Goal: Task Accomplishment & Management: Complete application form

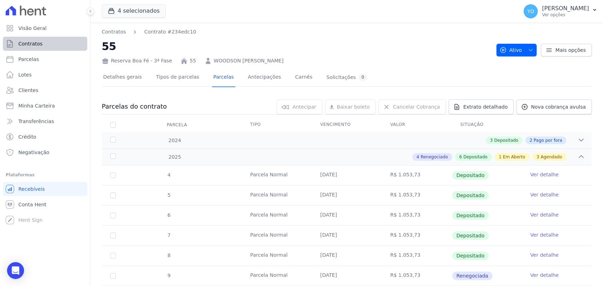
scroll to position [235, 0]
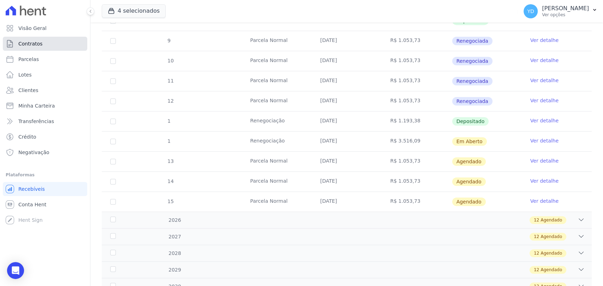
click at [34, 40] on link "Contratos" at bounding box center [45, 44] width 84 height 14
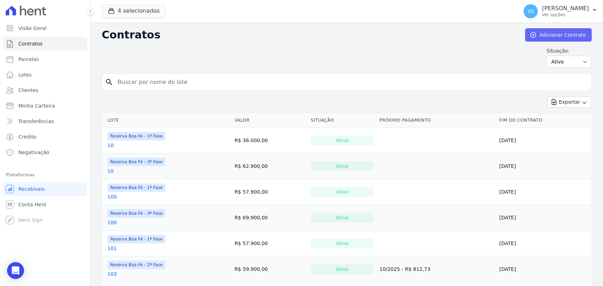
drag, startPoint x: 524, startPoint y: 25, endPoint x: 526, endPoint y: 32, distance: 6.8
click at [529, 32] on icon at bounding box center [532, 34] width 7 height 7
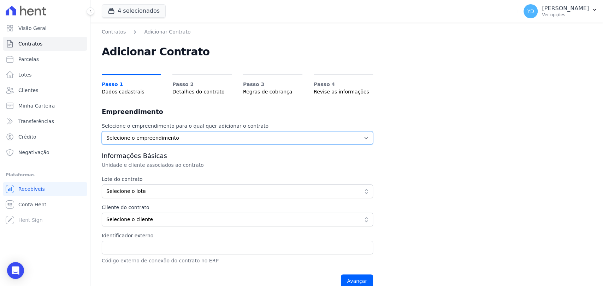
click at [243, 138] on select "Selecione o empreendimento [GEOGRAPHIC_DATA] - 1ª Fase Reserva Boa Fé - 2ª Fase…" at bounding box center [237, 137] width 271 height 13
select select "fc32f1a6-237e-466d-ab56-08b8ef7ae660"
click at [102, 131] on select "Selecione o empreendimento [GEOGRAPHIC_DATA] - 1ª Fase Reserva Boa Fé - 2ª Fase…" at bounding box center [237, 137] width 271 height 13
click at [304, 168] on p "Unidade e cliente associados ao contrato" at bounding box center [220, 165] width 237 height 7
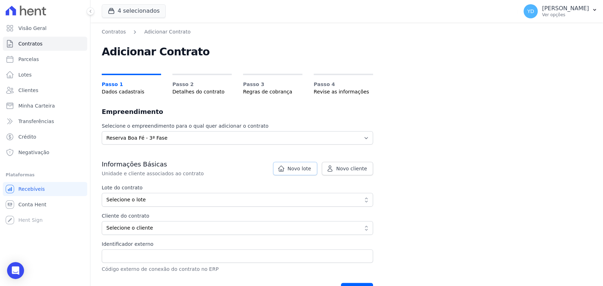
click at [317, 173] on link "Novo lote" at bounding box center [295, 168] width 44 height 13
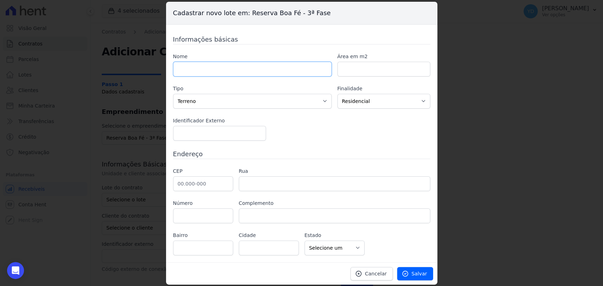
click at [247, 70] on input "text" at bounding box center [252, 69] width 159 height 15
type input "86"
paste input "552.42"
type input "552.42"
click at [207, 186] on input "text" at bounding box center [203, 184] width 60 height 15
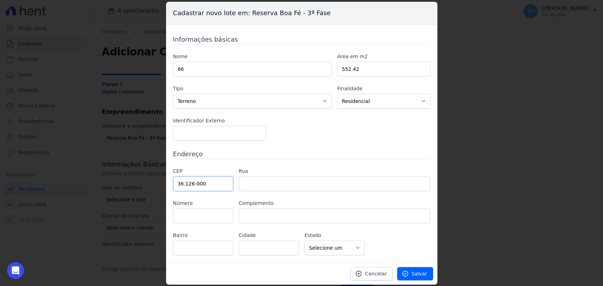
type input "36.126-000"
type input "Belmiro Braga"
select select "MG"
click at [273, 187] on input "text" at bounding box center [334, 184] width 191 height 15
click at [282, 152] on h3 "Endereço" at bounding box center [301, 154] width 257 height 10
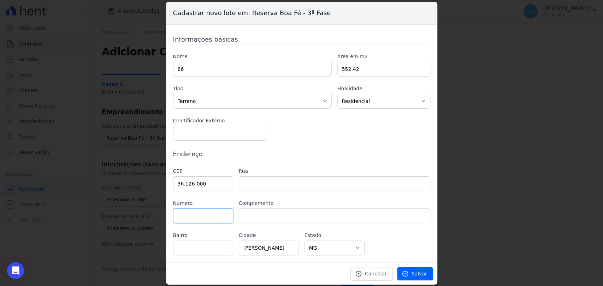
click at [221, 218] on input "text" at bounding box center [203, 216] width 60 height 15
click at [303, 133] on div "Nome 86 Área em m2 552.42 Tipo Casa Apartamento Escritório Flat Loja Espaço Com…" at bounding box center [301, 97] width 257 height 88
click at [427, 275] on span "Salvar" at bounding box center [419, 273] width 16 height 7
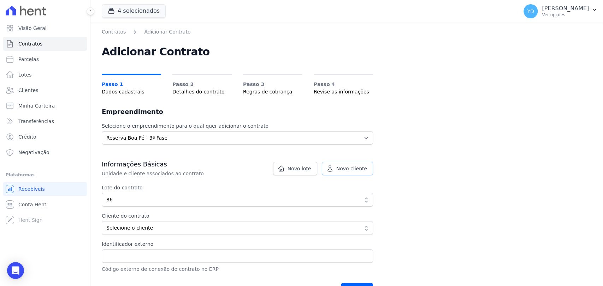
click at [347, 166] on span "Novo cliente" at bounding box center [351, 168] width 31 height 7
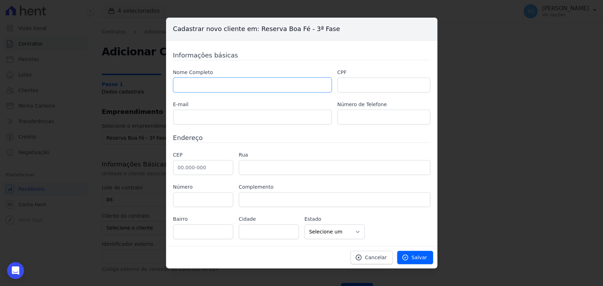
drag, startPoint x: 298, startPoint y: 87, endPoint x: 294, endPoint y: 92, distance: 6.2
click at [298, 87] on input "text" at bounding box center [252, 85] width 159 height 15
paste input "GEISA LEBOURG MIRANDA"
type input "GEISA LEBOURG MIRANDA"
click at [213, 170] on input "text" at bounding box center [203, 167] width 60 height 15
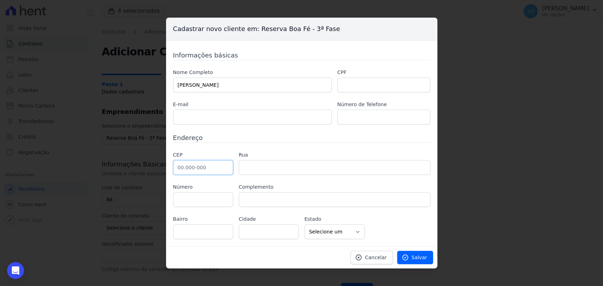
paste input "33.233-180"
type input "33.233-180"
type input "Avenida Carlos Orleans Guimarães"
type input "Joá"
type input "Lagoa Santa"
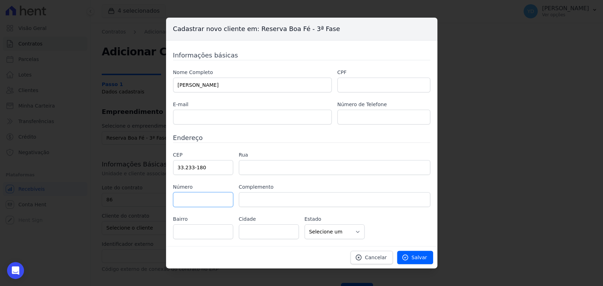
select select "MG"
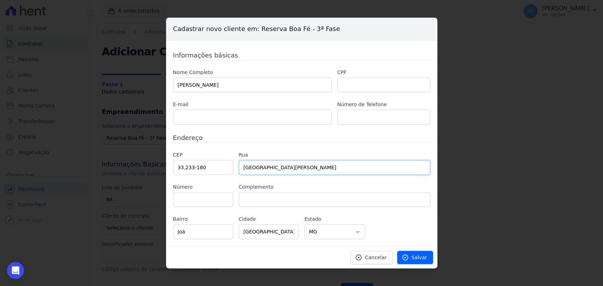
click at [251, 172] on input "Avenida Carlos Orleans Guimarães" at bounding box center [334, 167] width 191 height 15
click at [205, 201] on input "text" at bounding box center [203, 199] width 60 height 15
type input "816"
click at [357, 83] on input "text" at bounding box center [383, 85] width 93 height 15
paste input "75850931600"
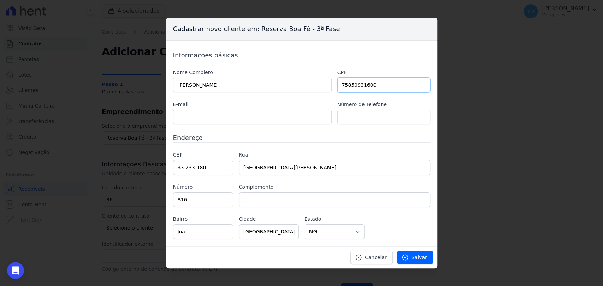
type input "75850931600"
click at [240, 117] on input "text" at bounding box center [252, 117] width 159 height 15
paste input "mirbr.mirbr@gmail.com"
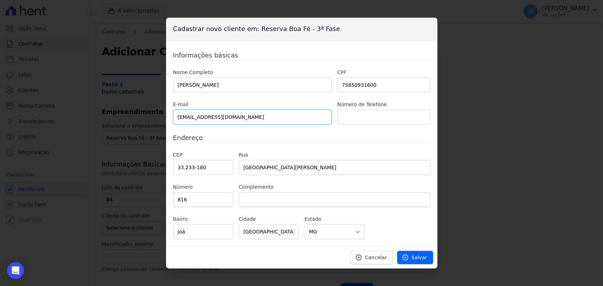
type input "mirbr.mirbr@gmail.com"
click at [370, 117] on input "text" at bounding box center [383, 117] width 93 height 15
paste input "31 99355-1105"
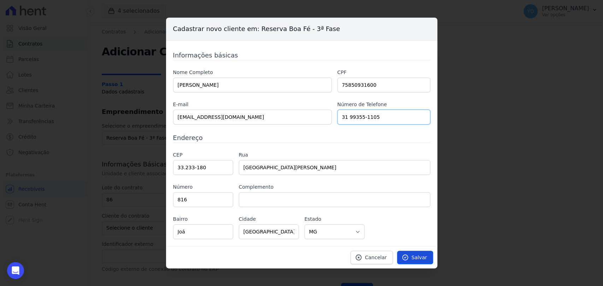
type input "31 99355-1105"
click at [414, 257] on span "Salvar" at bounding box center [419, 257] width 16 height 7
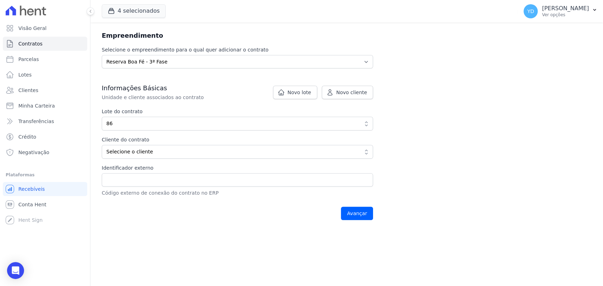
scroll to position [78, 0]
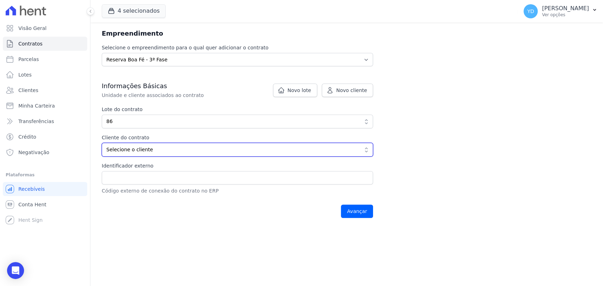
click at [220, 150] on span "Selecione o cliente" at bounding box center [232, 149] width 252 height 7
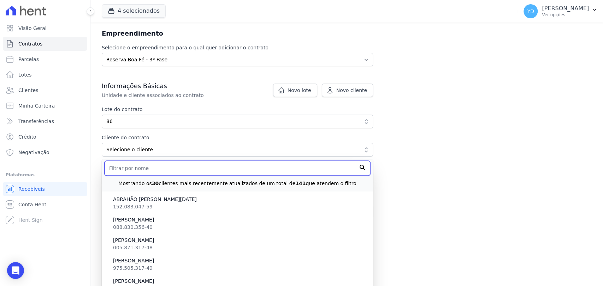
click at [199, 174] on input "text" at bounding box center [238, 168] width 266 height 15
type input "f"
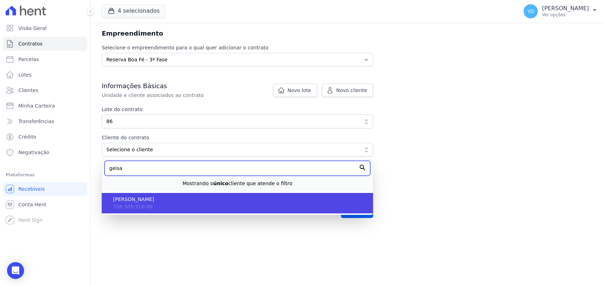
type input "geisa"
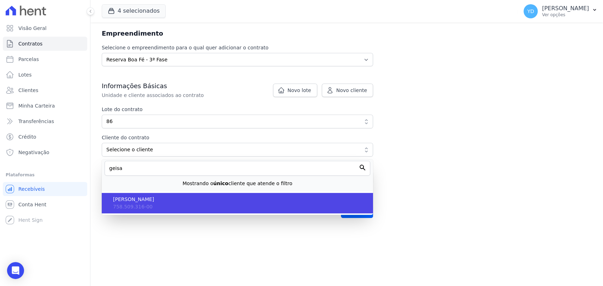
click at [198, 206] on li "GEISA LEBOURG MIRANDA 758.509.316-00" at bounding box center [237, 203] width 271 height 20
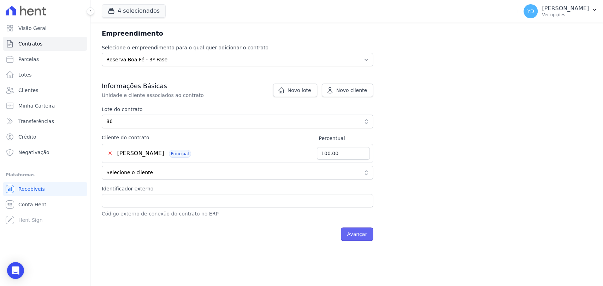
click at [356, 232] on input "Avançar" at bounding box center [357, 234] width 32 height 13
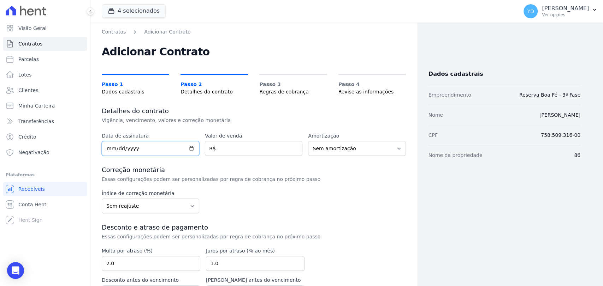
click at [166, 148] on input "date" at bounding box center [150, 148] width 97 height 15
type input "2025-10-06"
click at [290, 150] on input "10" at bounding box center [253, 148] width 97 height 15
type input "1"
type input "66900.00"
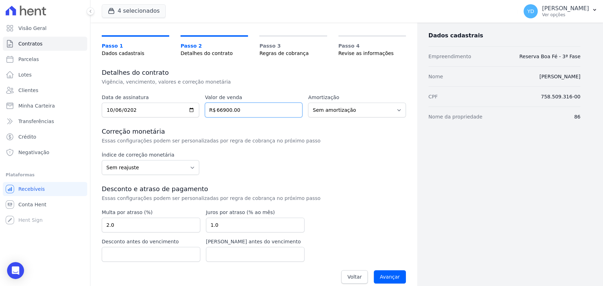
scroll to position [47, 0]
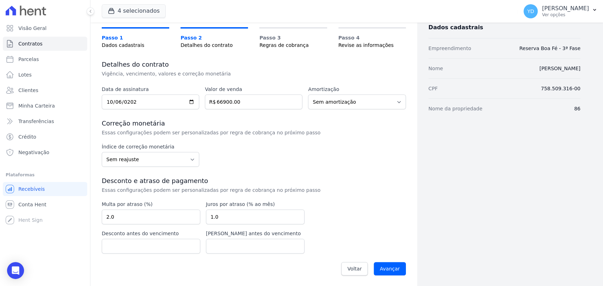
click at [124, 226] on div "Multa por atraso (%) 2.0 Juros por atraso (% ao mês) 1.0 Desconto antes do venc…" at bounding box center [203, 227] width 203 height 53
click at [124, 222] on input "2.0" at bounding box center [151, 217] width 99 height 15
type input "10.00"
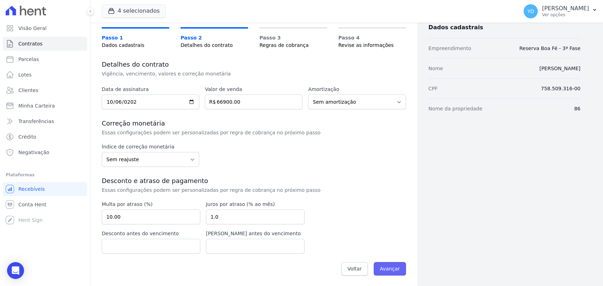
click at [384, 267] on input "Avançar" at bounding box center [390, 268] width 32 height 13
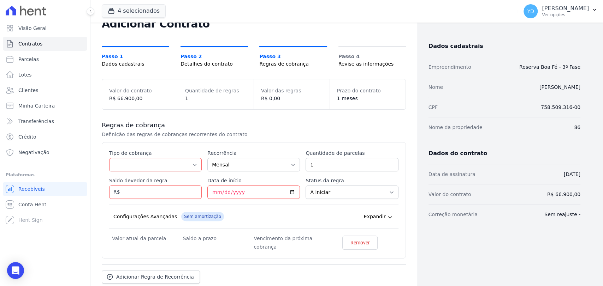
scroll to position [69, 0]
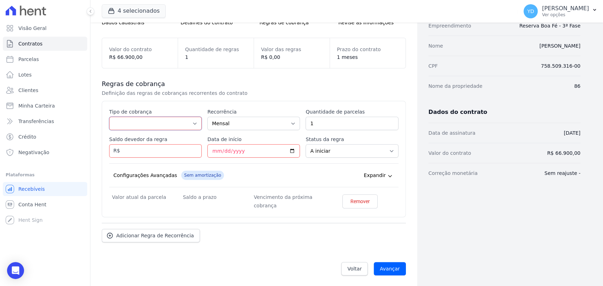
click at [144, 121] on select "Parcela Normal Entrada Sinal Intercalada Chaves Pré-chaves Pós-chaves Impostos …" at bounding box center [155, 123] width 93 height 13
click at [156, 121] on select "Parcela Normal Entrada Sinal Intercalada Chaves Pré-chaves Pós-chaves Impostos …" at bounding box center [155, 123] width 93 height 13
click at [109, 117] on select "Parcela Normal Entrada Sinal Intercalada Chaves Pré-chaves Pós-chaves Impostos …" at bounding box center [155, 123] width 93 height 13
click at [130, 125] on select "Parcela Normal Entrada Sinal Intercalada Chaves Pré-chaves Pós-chaves Impostos …" at bounding box center [155, 123] width 93 height 13
select select "standard"
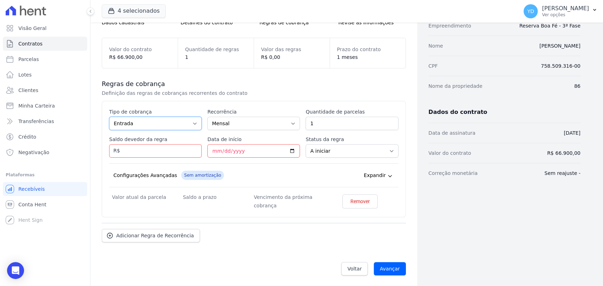
click at [109, 117] on select "Parcela Normal Entrada Sinal Intercalada Chaves Pré-chaves Pós-chaves Impostos …" at bounding box center [155, 123] width 93 height 13
click at [139, 141] on label "Saldo devedor da regra" at bounding box center [155, 139] width 93 height 7
click at [139, 144] on input "Saldo devedor da regra" at bounding box center [155, 150] width 93 height 13
click at [139, 148] on input "Saldo devedor da regra" at bounding box center [155, 150] width 93 height 13
type input "53185.80"
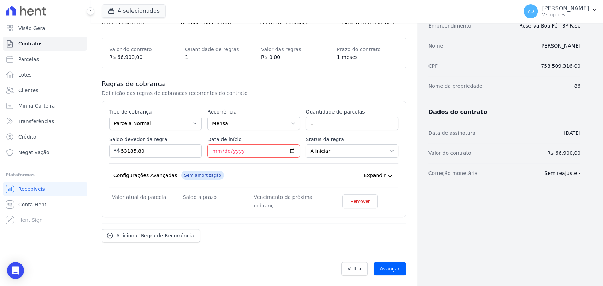
click at [252, 170] on div "Configurações Avançadas Sem amortização Price adjustment index/ Price adjustmen…" at bounding box center [253, 175] width 289 height 24
click at [318, 124] on input "1" at bounding box center [351, 123] width 93 height 13
type input "60"
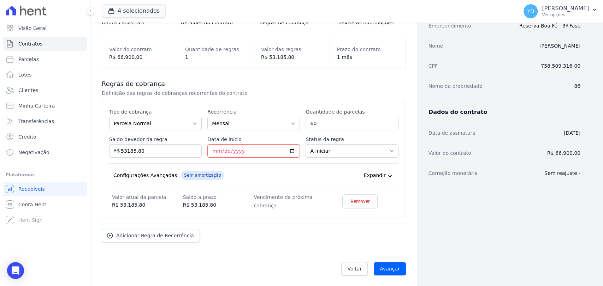
click at [256, 179] on div "Configurações Avançadas Sem amortização Price adjustment index/ Price adjustmen…" at bounding box center [253, 175] width 289 height 24
click at [246, 148] on input "Data de início" at bounding box center [253, 150] width 93 height 13
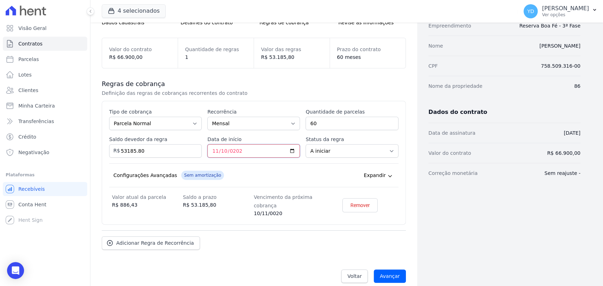
type input "2025-11-10"
click at [206, 220] on div "Esse tipo de parcela não entra no saldo devedor do contrato. Tipo de cobrança P…" at bounding box center [254, 163] width 304 height 124
click at [187, 239] on link "Adicionar Regra de Recorrência" at bounding box center [151, 243] width 98 height 13
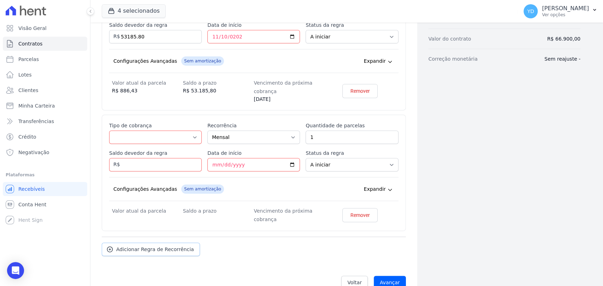
scroll to position [197, 0]
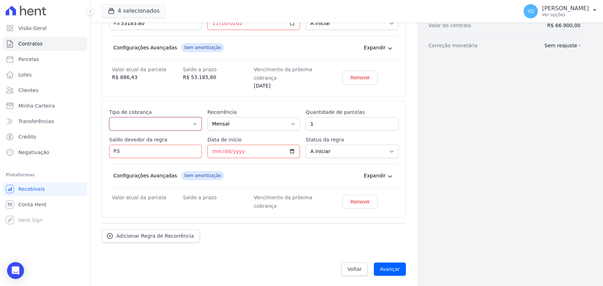
click at [153, 125] on select "Parcela Normal Entrada Sinal Intercalada Chaves Pré-chaves Pós-chaves Impostos …" at bounding box center [155, 123] width 93 height 13
select select "interleaved"
click at [109, 117] on select "Parcela Normal Entrada Sinal Intercalada Chaves Pré-chaves Pós-chaves Impostos …" at bounding box center [155, 123] width 93 height 13
click at [155, 154] on input "Saldo devedor da regra" at bounding box center [155, 151] width 93 height 13
type input "10000.00"
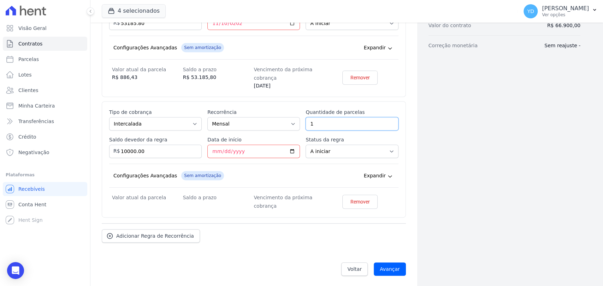
click at [378, 125] on input "1" at bounding box center [351, 123] width 93 height 13
type input "5"
click at [261, 201] on dt "Vencimento da próxima cobrança" at bounding box center [289, 201] width 71 height 17
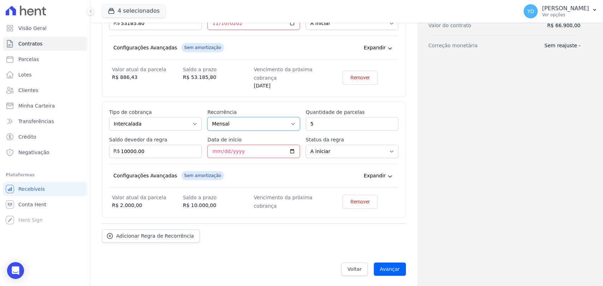
click at [220, 129] on select "Mensal Bimestral Trimestral Semestral Anual" at bounding box center [253, 123] width 93 height 13
select select "12"
click at [207, 117] on select "Mensal Bimestral Trimestral Semestral Anual" at bounding box center [253, 123] width 93 height 13
click at [240, 147] on input "Data de início" at bounding box center [253, 151] width 93 height 13
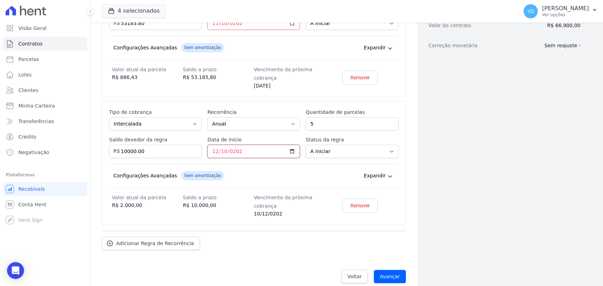
type input "2026-12-10"
click at [237, 200] on dt "Saldo a prazo" at bounding box center [218, 197] width 71 height 8
click at [385, 275] on input "Avançar" at bounding box center [390, 276] width 32 height 13
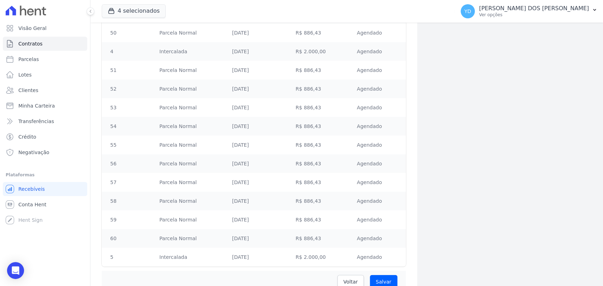
scroll to position [1128, 0]
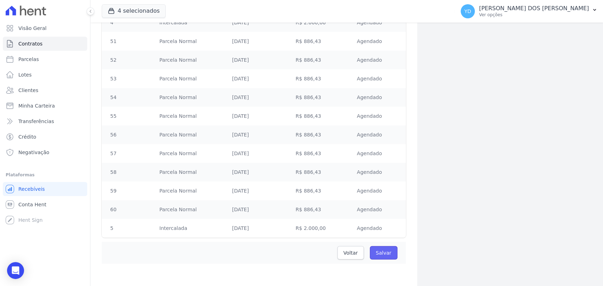
click at [377, 253] on input "Salvar" at bounding box center [384, 252] width 28 height 13
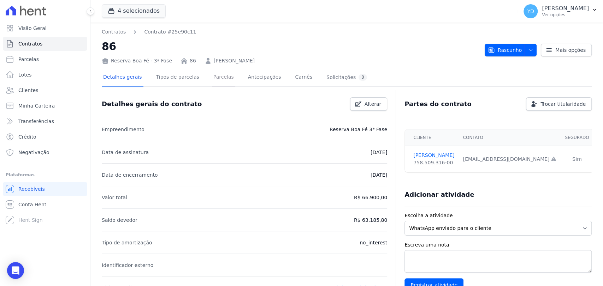
click at [218, 78] on link "Parcelas" at bounding box center [223, 77] width 23 height 19
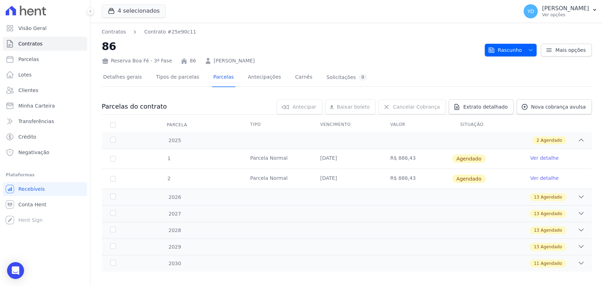
scroll to position [6, 0]
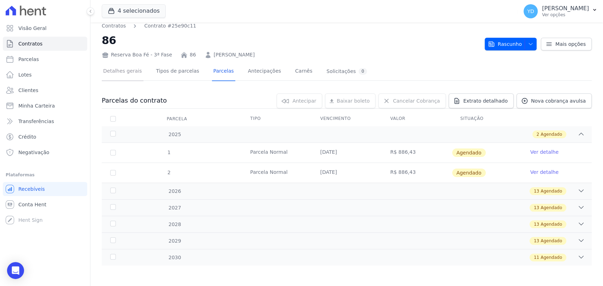
click at [125, 75] on link "Detalhes gerais" at bounding box center [123, 71] width 42 height 19
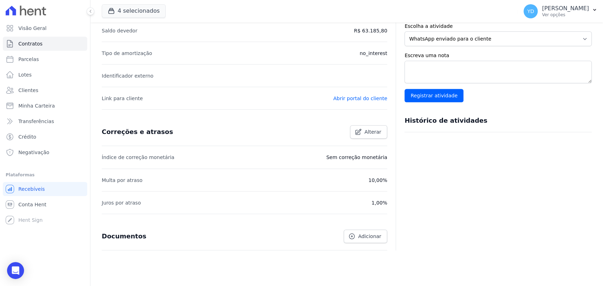
scroll to position [126, 0]
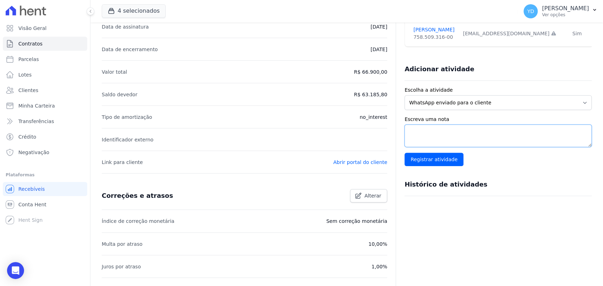
click at [457, 128] on textarea "Escreva uma nota" at bounding box center [497, 136] width 187 height 23
type textarea "sem entrada e sem reserva"
click at [424, 157] on input "Registrar atividade" at bounding box center [433, 159] width 59 height 13
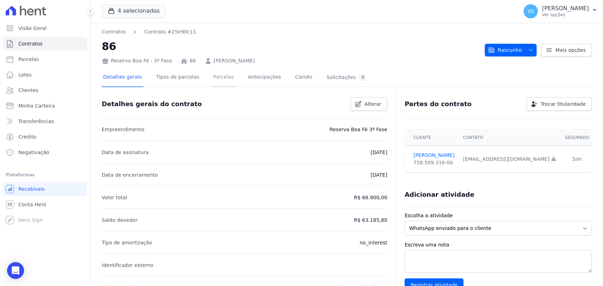
click at [212, 86] on link "Parcelas" at bounding box center [223, 77] width 23 height 19
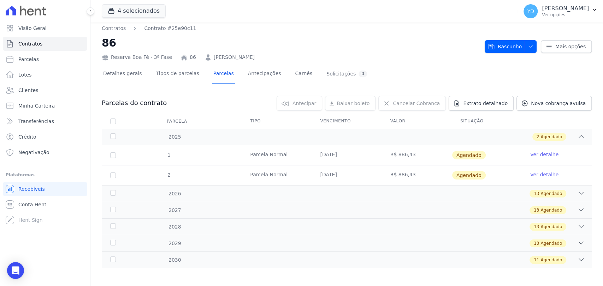
scroll to position [6, 0]
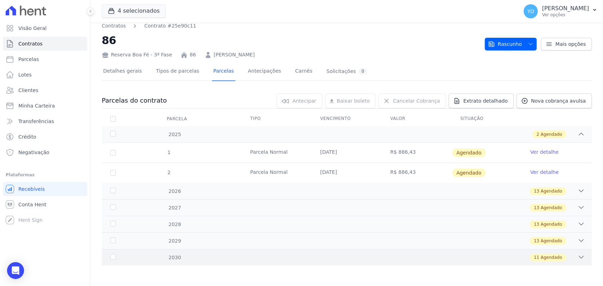
click at [356, 261] on div "2030 11 Agendado" at bounding box center [347, 257] width 490 height 17
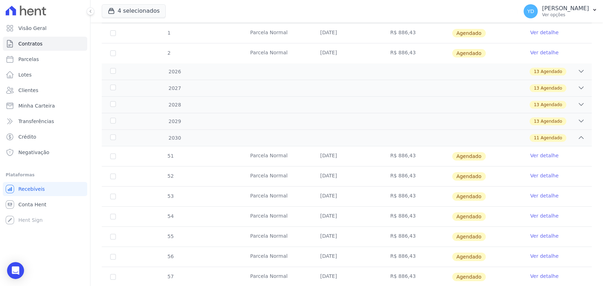
scroll to position [0, 0]
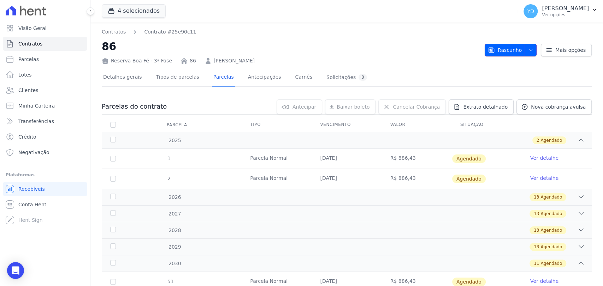
click at [491, 50] on icon "button" at bounding box center [490, 50] width 5 height 5
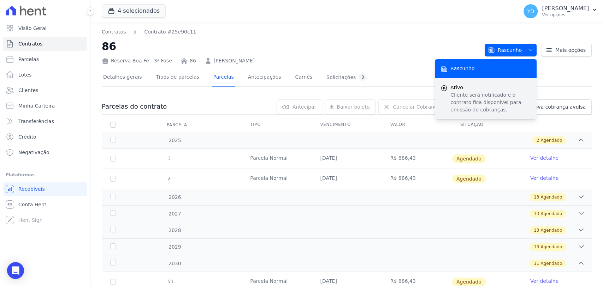
click at [485, 97] on p "Cliente será notificado e o contrato fica disponível para emissão de cobranças." at bounding box center [490, 102] width 80 height 22
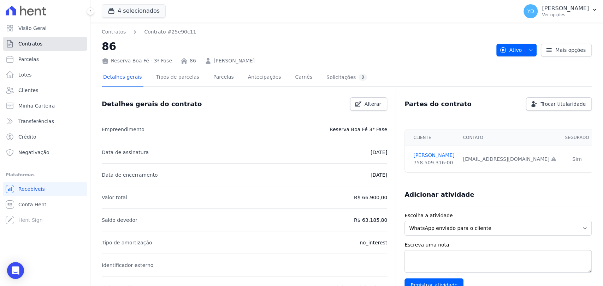
click at [71, 48] on link "Contratos" at bounding box center [45, 44] width 84 height 14
click at [70, 90] on link "Clientes" at bounding box center [45, 90] width 84 height 14
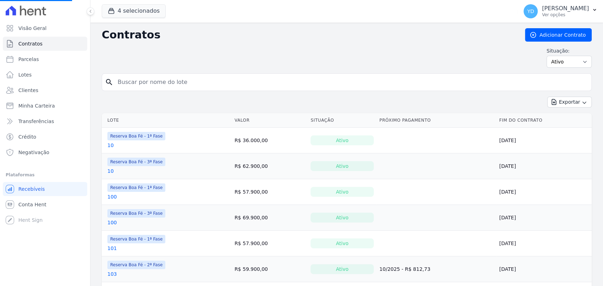
click at [181, 86] on input "search" at bounding box center [350, 82] width 475 height 14
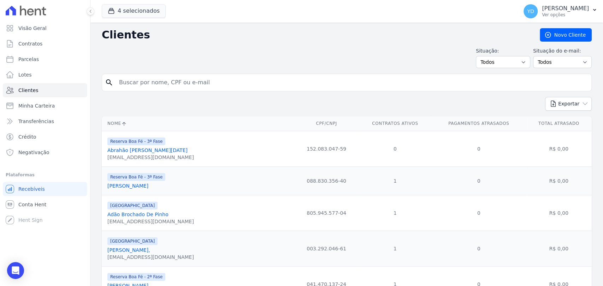
click at [181, 86] on input "search" at bounding box center [351, 83] width 473 height 14
type input "alex tavares"
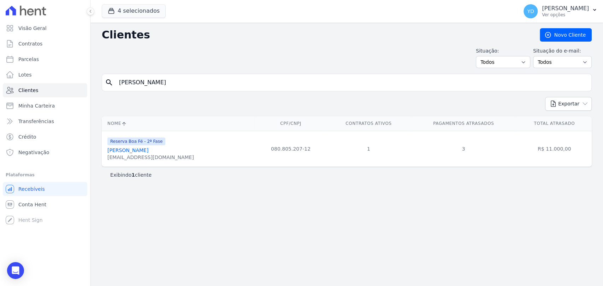
drag, startPoint x: 143, startPoint y: 154, endPoint x: 119, endPoint y: 153, distance: 24.7
click at [129, 84] on input "alex tavares" at bounding box center [351, 83] width 473 height 14
click at [52, 37] on link "Contratos" at bounding box center [45, 44] width 84 height 14
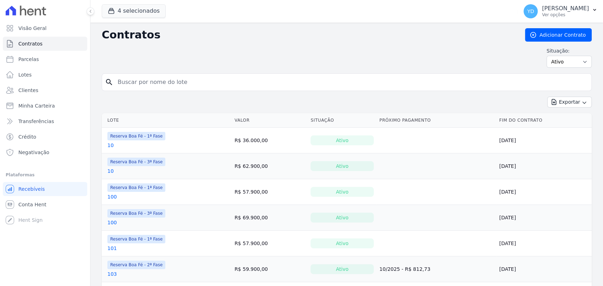
click at [150, 82] on input "search" at bounding box center [350, 82] width 475 height 14
type input "187"
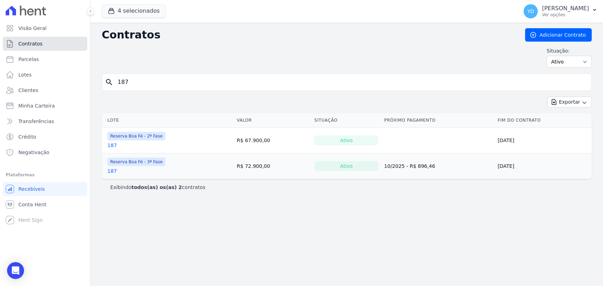
click at [38, 41] on span "Contratos" at bounding box center [30, 43] width 24 height 7
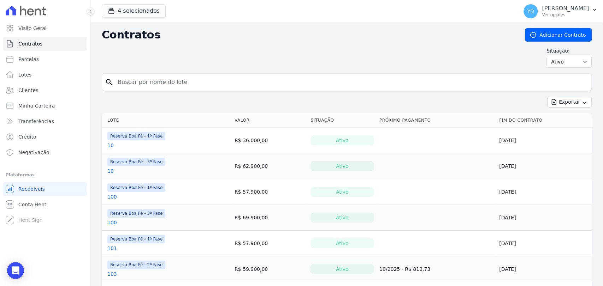
click at [125, 80] on input "search" at bounding box center [350, 82] width 475 height 14
type input "145"
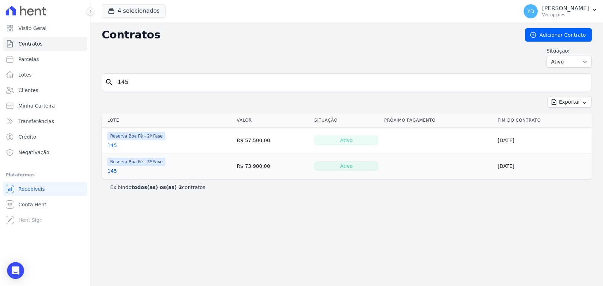
click at [128, 83] on input "145" at bounding box center [350, 82] width 475 height 14
type input "158"
click at [72, 32] on link "Visão Geral" at bounding box center [45, 28] width 84 height 14
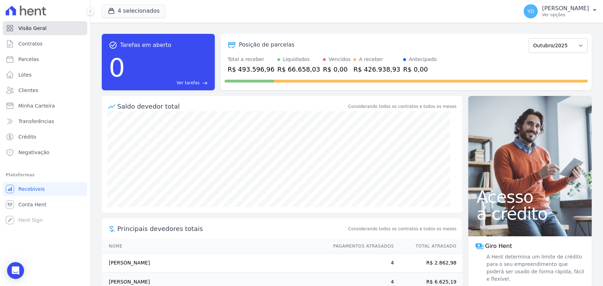
click at [47, 29] on link "Visão Geral" at bounding box center [45, 28] width 84 height 14
click at [34, 22] on link "Visão Geral" at bounding box center [45, 28] width 84 height 14
click at [56, 43] on link "Contratos" at bounding box center [45, 44] width 84 height 14
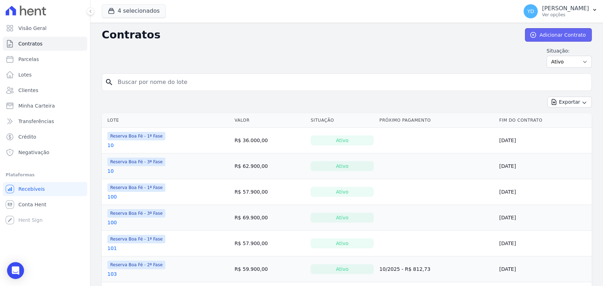
click at [539, 40] on link "Adicionar Contrato" at bounding box center [558, 34] width 67 height 13
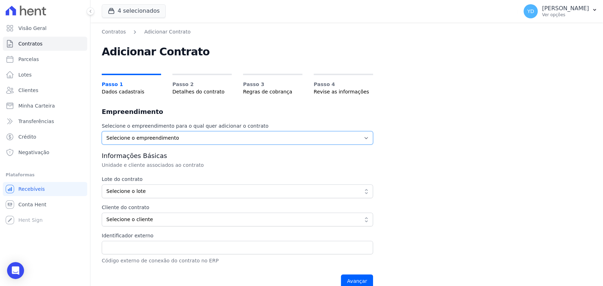
click at [188, 136] on select "Selecione o empreendimento Parque das Palmeiras Reserva Boa Fé - 1ª Fase Reserv…" at bounding box center [237, 137] width 271 height 13
select select "fc32f1a6-237e-466d-ab56-08b8ef7ae660"
click at [102, 131] on select "Selecione o empreendimento Parque das Palmeiras Reserva Boa Fé - 1ª Fase Reserv…" at bounding box center [237, 137] width 271 height 13
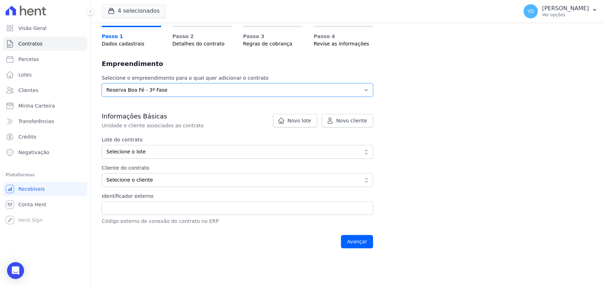
scroll to position [78, 0]
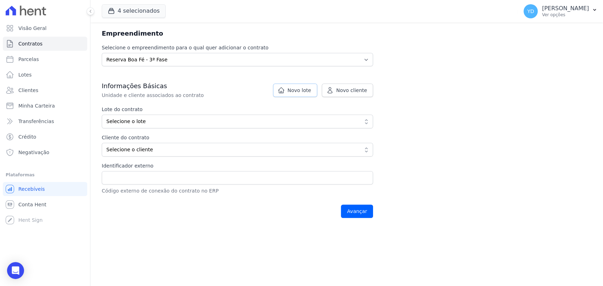
click at [304, 91] on span "Novo lote" at bounding box center [299, 90] width 24 height 7
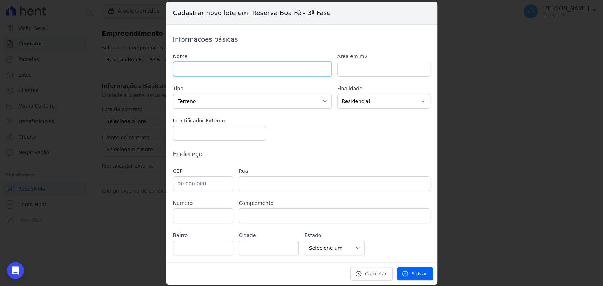
click at [262, 76] on input "text" at bounding box center [252, 69] width 159 height 15
type input "119"
paste input "1242.63"
type input "1242.63"
drag, startPoint x: 215, startPoint y: 184, endPoint x: 294, endPoint y: 79, distance: 131.2
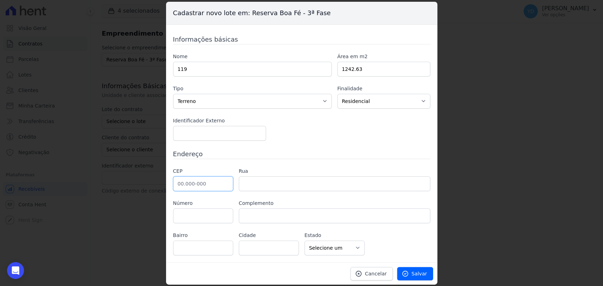
click at [218, 180] on input "text" at bounding box center [203, 184] width 60 height 15
type input "36.126-000"
click at [279, 147] on div "Informações básicas Nome 119 Área em m2 1242.63 Tipo Casa Apartamento Escritóri…" at bounding box center [301, 145] width 257 height 221
type input "Belmiro Braga"
select select "MG"
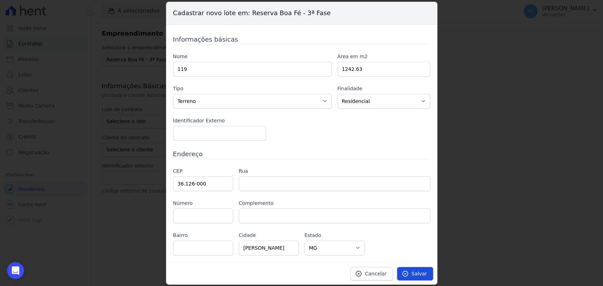
click at [409, 267] on link "Salvar" at bounding box center [415, 273] width 36 height 13
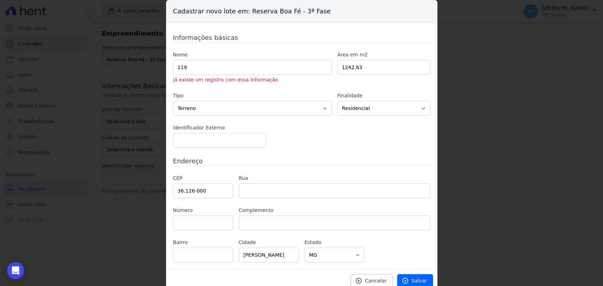
click at [372, 275] on link "Cancelar" at bounding box center [371, 280] width 42 height 13
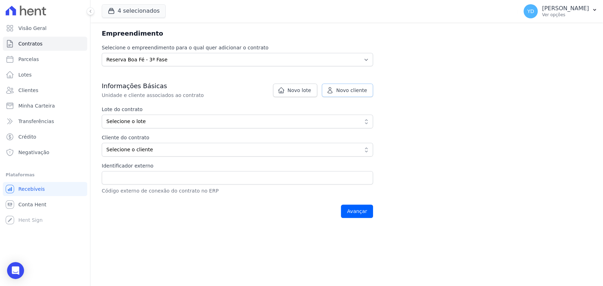
click at [332, 94] on link "Novo cliente" at bounding box center [347, 90] width 51 height 13
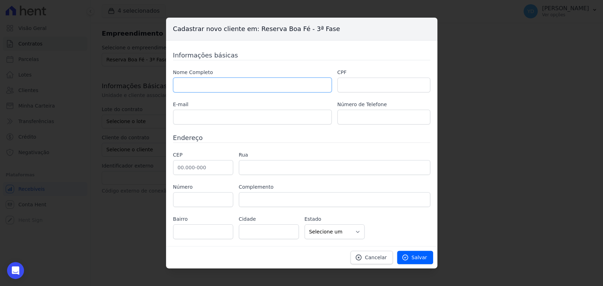
click at [287, 83] on input "text" at bounding box center [252, 85] width 159 height 15
paste input "GABRIEL RAMIRES DE ALMEIDA"
type input "GABRIEL RAMIRES DE ALMEIDA"
drag, startPoint x: 384, startPoint y: 88, endPoint x: 283, endPoint y: 131, distance: 109.8
click at [384, 88] on input "text" at bounding box center [383, 85] width 93 height 15
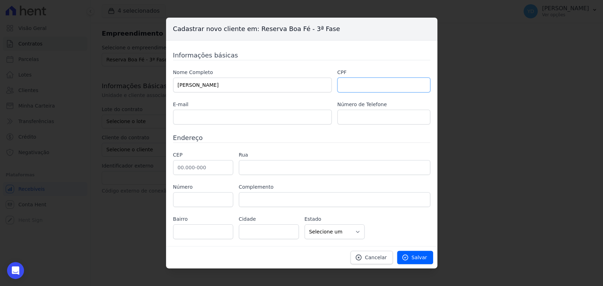
paste input "11052834612"
type input "11052834612"
click at [214, 169] on input "text" at bounding box center [203, 167] width 60 height 15
type input "3"
paste input "36.016-310"
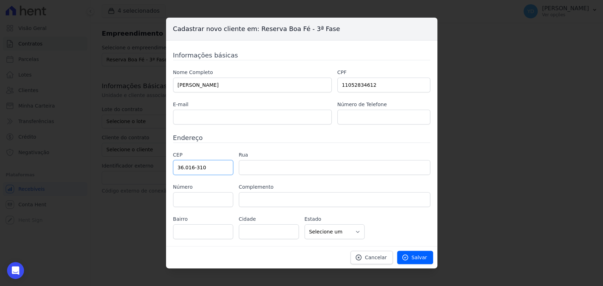
type input "36.016-310"
click at [235, 117] on input "text" at bounding box center [252, 117] width 159 height 15
type input "Avenida Barão do Rio Branco"
type input "Centro"
type input "Juiz de Fora"
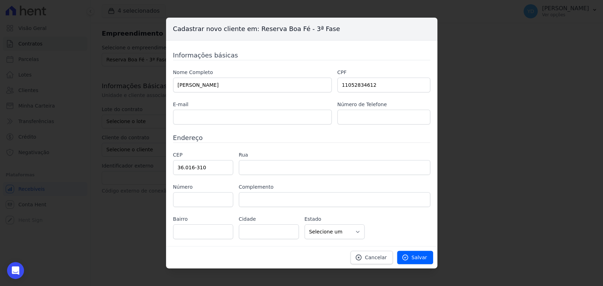
select select "MG"
click at [225, 197] on input "text" at bounding box center [203, 199] width 60 height 15
click at [258, 198] on input "text" at bounding box center [334, 199] width 191 height 15
click at [217, 198] on input "text" at bounding box center [203, 199] width 60 height 15
click at [223, 197] on input "22" at bounding box center [203, 199] width 60 height 15
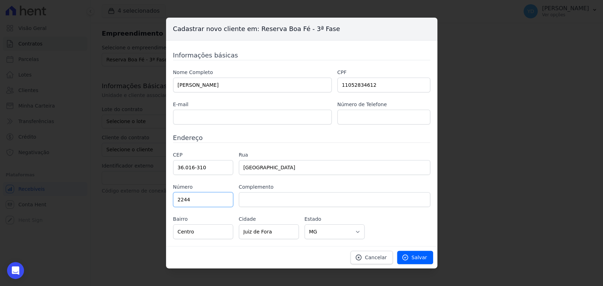
type input "2244"
paste input "apto 901"
type input "apto 901"
drag, startPoint x: 226, startPoint y: 116, endPoint x: 281, endPoint y: 8, distance: 120.5
click at [226, 116] on input "text" at bounding box center [252, 117] width 159 height 15
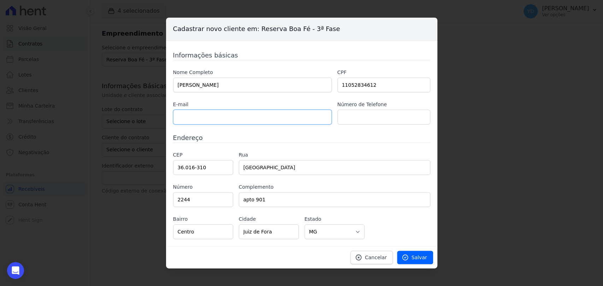
paste input "32991672517"
type input "32991672517"
click at [365, 114] on input "text" at bounding box center [383, 117] width 93 height 15
click at [387, 119] on input "v" at bounding box center [383, 117] width 93 height 15
drag, startPoint x: 387, startPoint y: 120, endPoint x: 381, endPoint y: 105, distance: 15.8
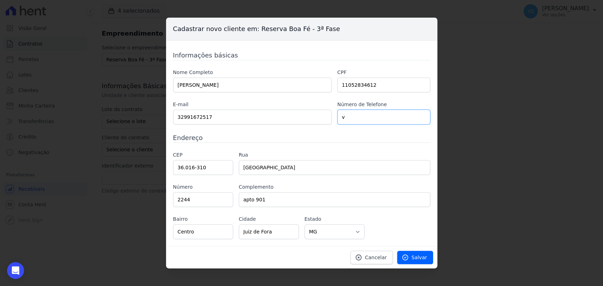
click at [387, 120] on input "v" at bounding box center [383, 117] width 93 height 15
paste input "32991672517"
type input "32991672517"
click at [227, 119] on input "32991672517" at bounding box center [252, 117] width 159 height 15
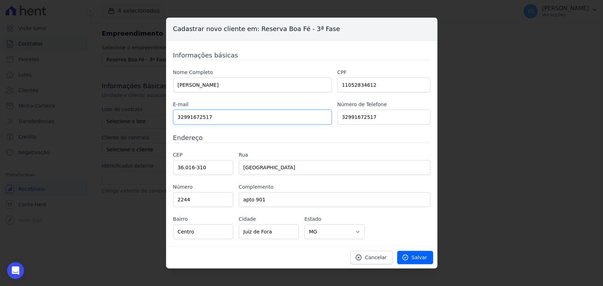
paste input "gabriellanna.adv@gmail.com"
type input "gabriellanna.adv@gmail.com"
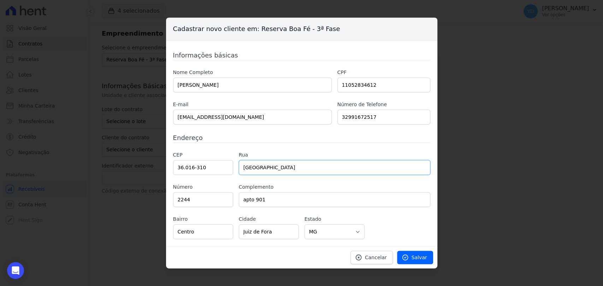
click at [342, 170] on input "Avenida Barão do Rio Branco" at bounding box center [334, 167] width 191 height 15
click at [350, 152] on label "Rua" at bounding box center [334, 154] width 191 height 7
click at [392, 256] on link "Cancelar" at bounding box center [371, 257] width 42 height 13
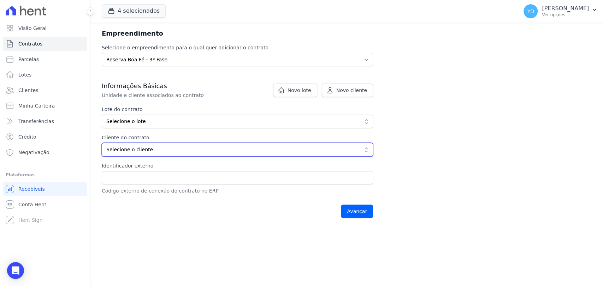
click at [348, 148] on span "Selecione o cliente" at bounding box center [232, 149] width 252 height 7
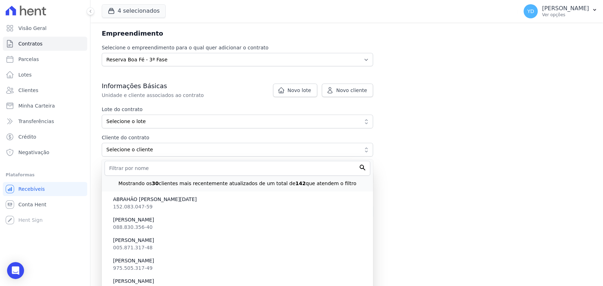
click at [299, 180] on p "Mostrando os 30 clientes mais recentemente atualizados de um total de 142 que a…" at bounding box center [237, 183] width 238 height 7
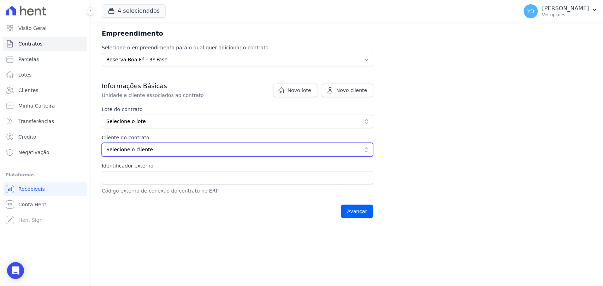
click at [256, 143] on button "Selecione o cliente" at bounding box center [237, 150] width 271 height 14
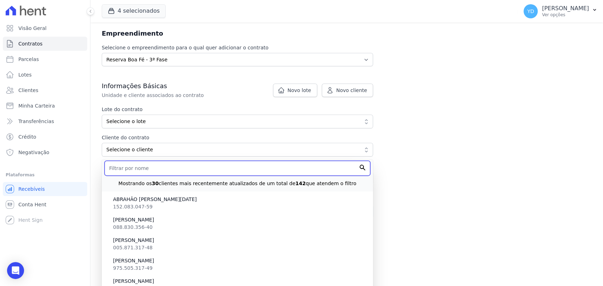
click at [246, 168] on input "text" at bounding box center [238, 168] width 266 height 15
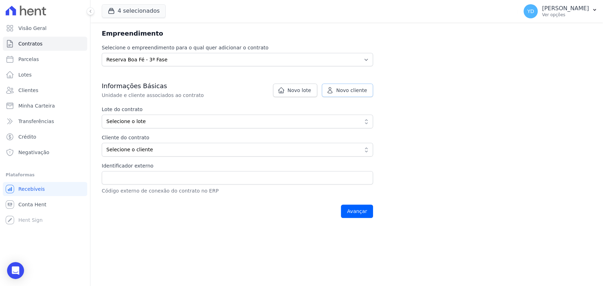
click at [339, 92] on span "Novo cliente" at bounding box center [351, 90] width 31 height 7
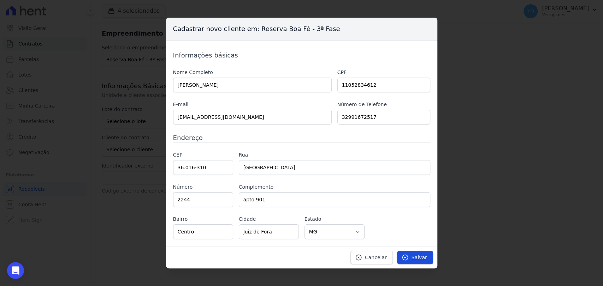
click at [411, 259] on link "Salvar" at bounding box center [415, 257] width 36 height 13
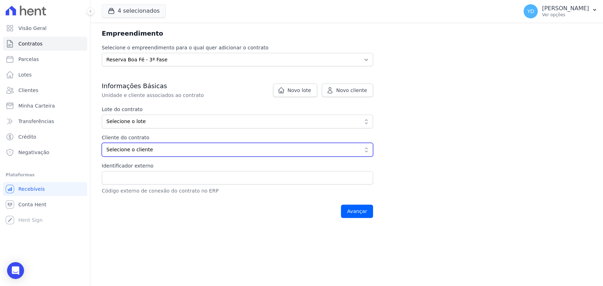
drag, startPoint x: 316, startPoint y: 156, endPoint x: 314, endPoint y: 152, distance: 4.6
click at [316, 156] on button "Selecione o cliente" at bounding box center [237, 150] width 271 height 14
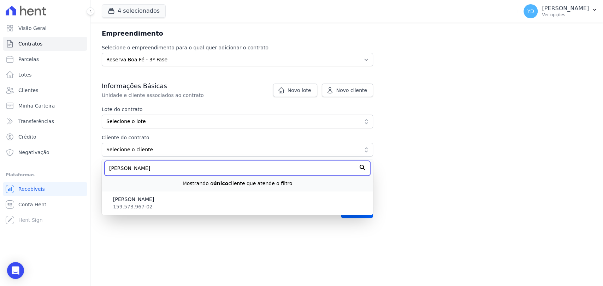
click at [276, 173] on input "gabriel" at bounding box center [238, 168] width 266 height 15
type input "gabriel"
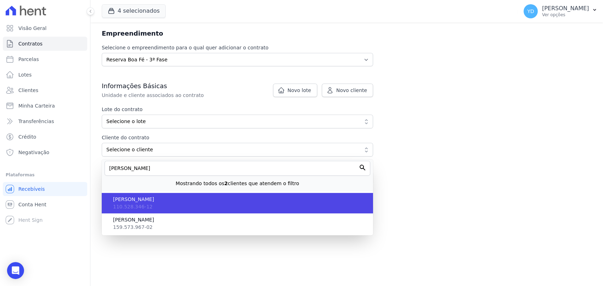
click at [258, 209] on li "GABRIEL RAMIRES DE ALMEIDA 110.528.346-12" at bounding box center [237, 203] width 271 height 20
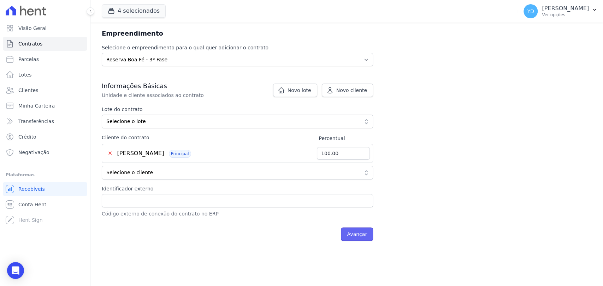
click at [344, 231] on input "Avançar" at bounding box center [357, 234] width 32 height 13
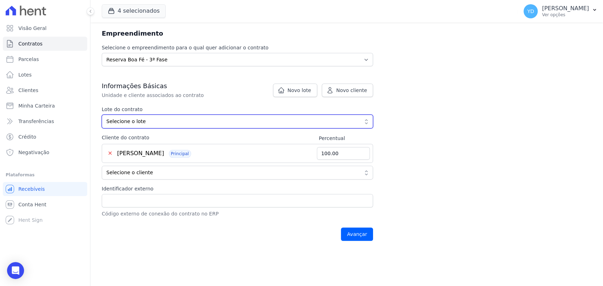
click at [183, 124] on span "Selecione o lote" at bounding box center [232, 121] width 252 height 7
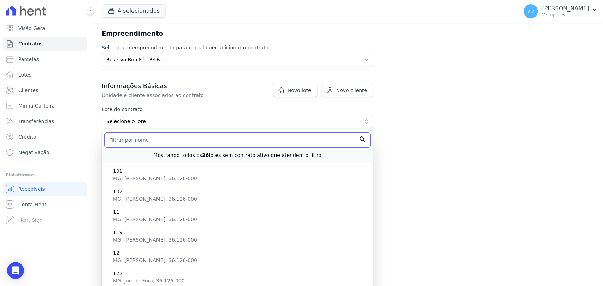
click at [220, 144] on input "text" at bounding box center [238, 140] width 266 height 15
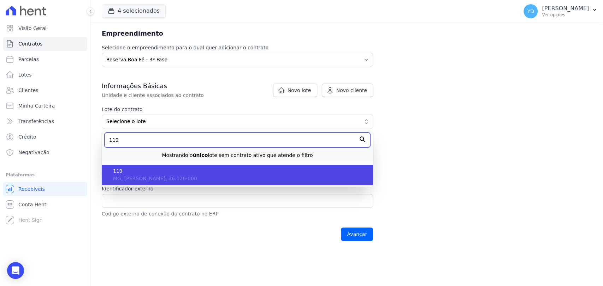
type input "119"
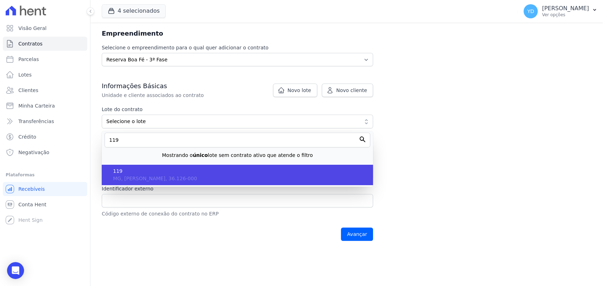
click at [206, 172] on span "119" at bounding box center [240, 171] width 254 height 7
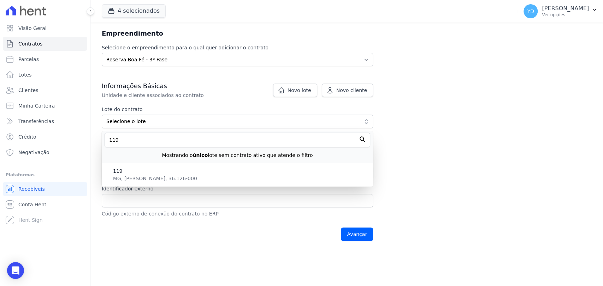
type input "51bb8704-f113-45d1-a75a-14fb68477d18"
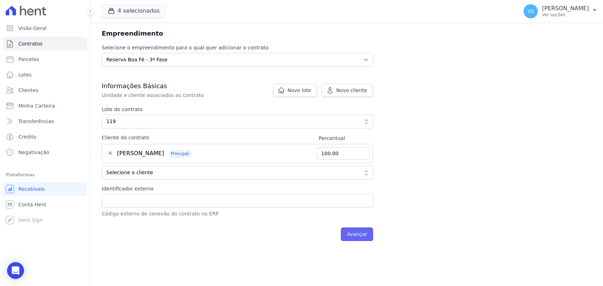
click at [366, 237] on input "Avançar" at bounding box center [357, 234] width 32 height 13
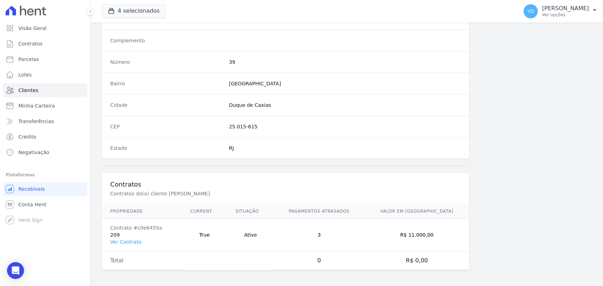
scroll to position [373, 0]
click at [119, 244] on td "Contrato #c0e6455a 209 Ver Contrato" at bounding box center [142, 235] width 80 height 33
click at [122, 239] on link "Ver Contrato" at bounding box center [125, 242] width 31 height 6
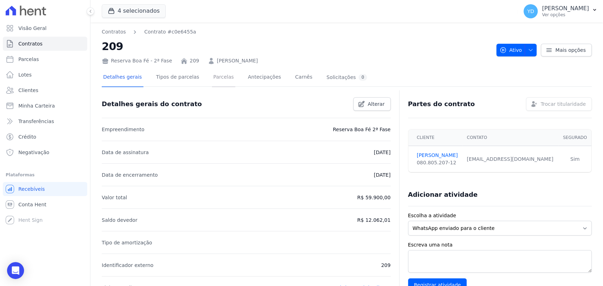
click at [218, 77] on link "Parcelas" at bounding box center [223, 77] width 23 height 19
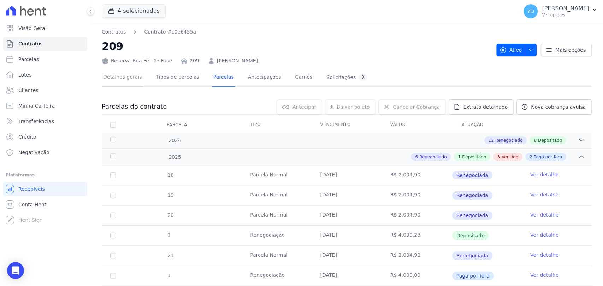
click at [130, 82] on link "Detalhes gerais" at bounding box center [123, 77] width 42 height 19
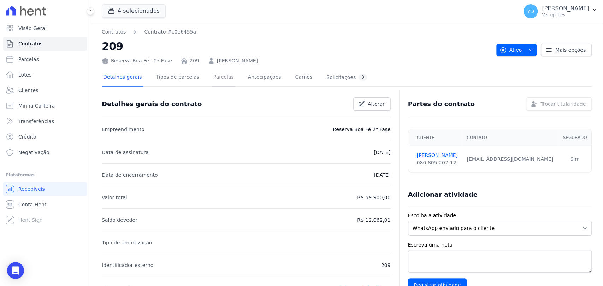
click at [220, 78] on link "Parcelas" at bounding box center [223, 77] width 23 height 19
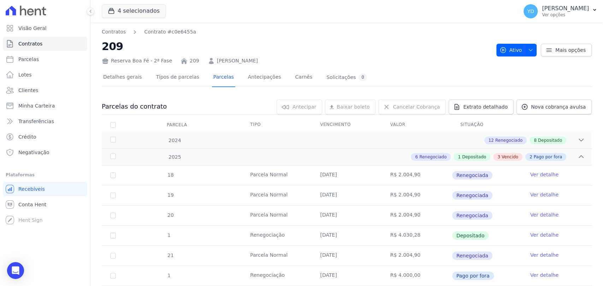
scroll to position [141, 0]
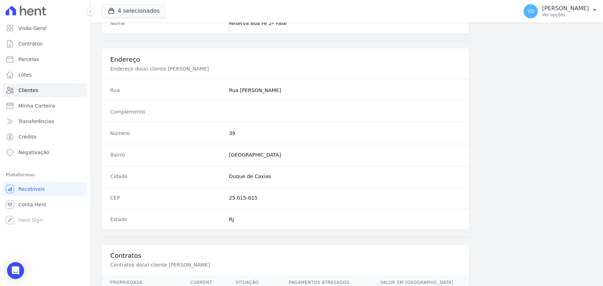
scroll to position [373, 0]
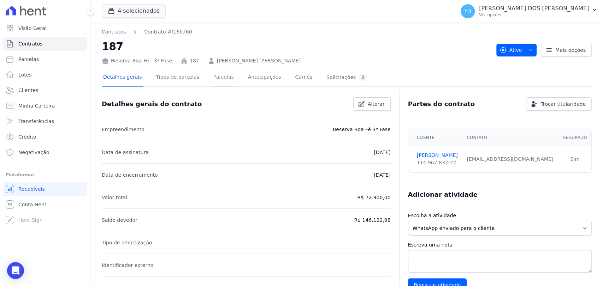
click at [219, 73] on link "Parcelas" at bounding box center [223, 77] width 23 height 19
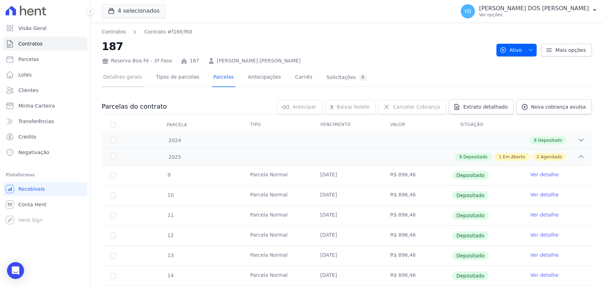
click at [134, 77] on link "Detalhes gerais" at bounding box center [123, 77] width 42 height 19
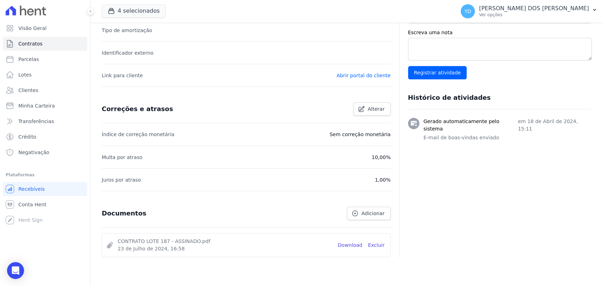
scroll to position [234, 0]
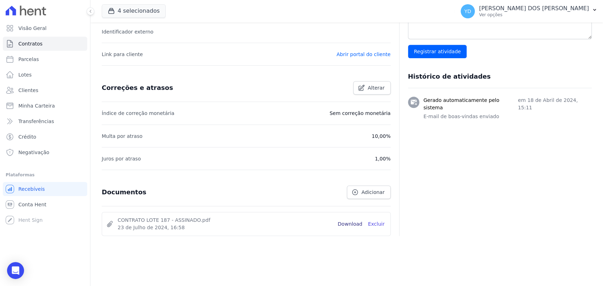
click at [345, 225] on link "Download" at bounding box center [350, 224] width 25 height 7
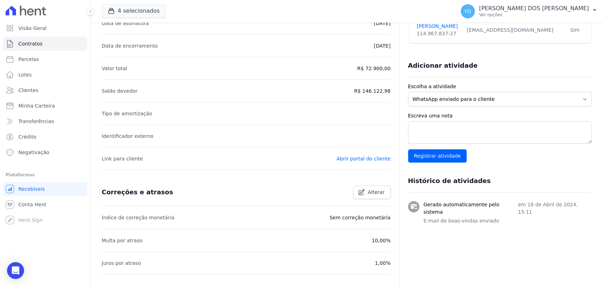
scroll to position [0, 0]
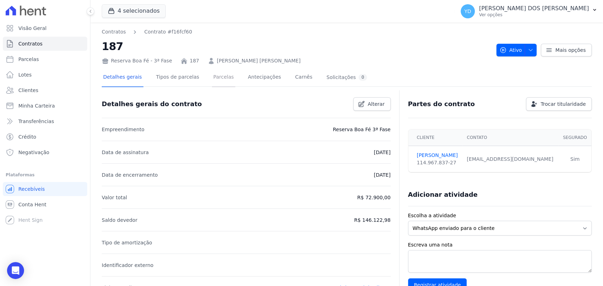
click at [214, 72] on link "Parcelas" at bounding box center [223, 77] width 23 height 19
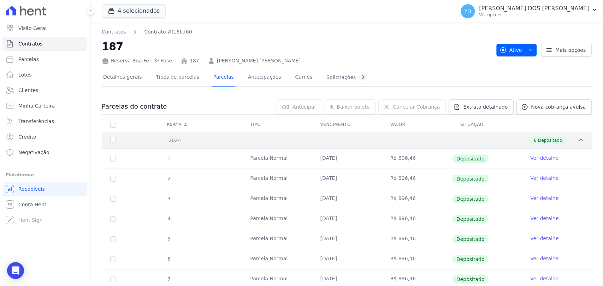
click at [417, 143] on div "8 Depositado" at bounding box center [371, 141] width 428 height 8
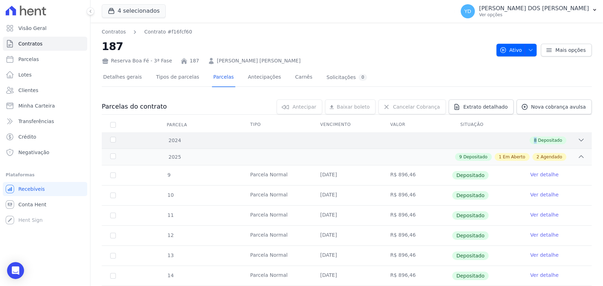
click at [417, 143] on div "8 Depositado" at bounding box center [371, 141] width 428 height 8
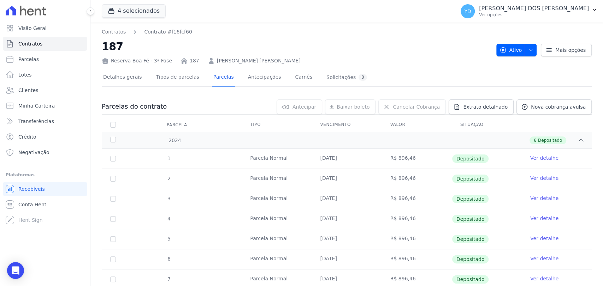
click at [418, 54] on div "Reserva Boa Fé - 3ª Fase 187 JOICY DE ASSIS PEREIRA CURTY" at bounding box center [296, 59] width 389 height 10
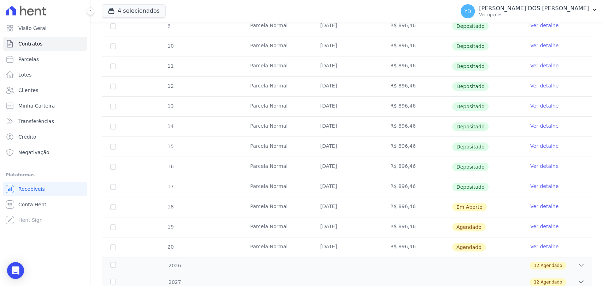
scroll to position [314, 0]
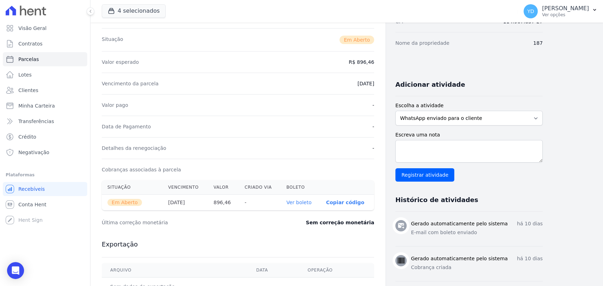
scroll to position [118, 0]
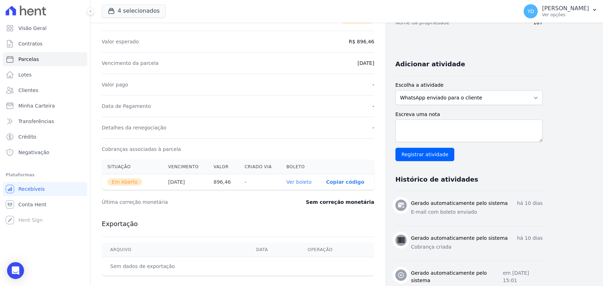
click at [305, 181] on link "Ver boleto" at bounding box center [298, 182] width 25 height 6
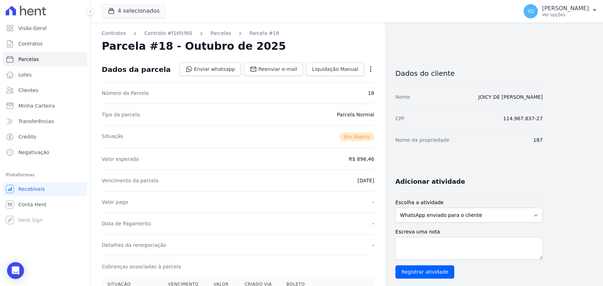
click at [217, 35] on link "Parcelas" at bounding box center [220, 33] width 20 height 7
click at [220, 32] on link "Parcelas" at bounding box center [220, 33] width 20 height 7
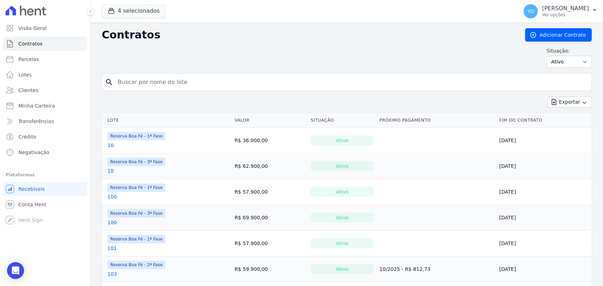
click at [180, 77] on input "search" at bounding box center [350, 82] width 475 height 14
drag, startPoint x: 550, startPoint y: 60, endPoint x: 549, endPoint y: 67, distance: 6.7
click at [550, 60] on select "Ativo Todos Pausado Distratado Rascunho Expirado Encerrado" at bounding box center [568, 62] width 45 height 12
select select "all"
click at [546, 56] on select "Ativo Todos Pausado Distratado Rascunho Expirado Encerrado" at bounding box center [568, 62] width 45 height 12
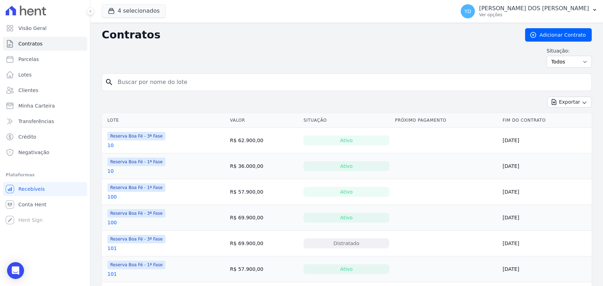
click at [330, 83] on input "search" at bounding box center [350, 82] width 475 height 14
type input "A6"
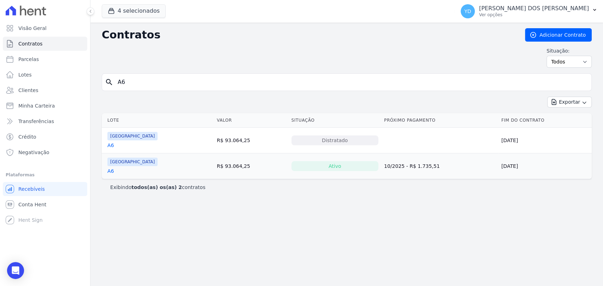
click at [113, 144] on div "A6" at bounding box center [132, 145] width 50 height 7
click at [113, 145] on link "A6" at bounding box center [110, 145] width 6 height 7
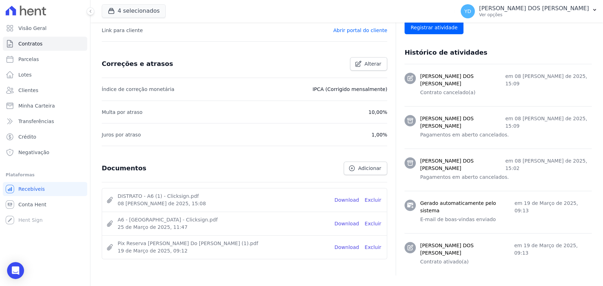
scroll to position [281, 0]
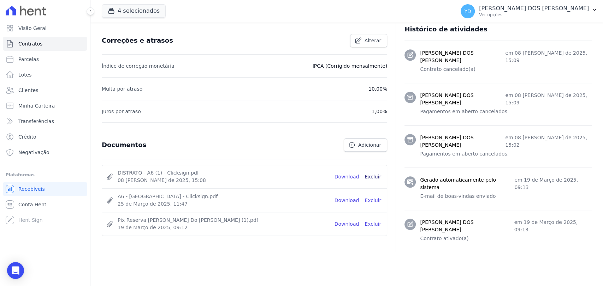
click at [372, 175] on link "Excluir" at bounding box center [372, 176] width 17 height 7
click at [363, 144] on span "Adicionar" at bounding box center [369, 145] width 23 height 7
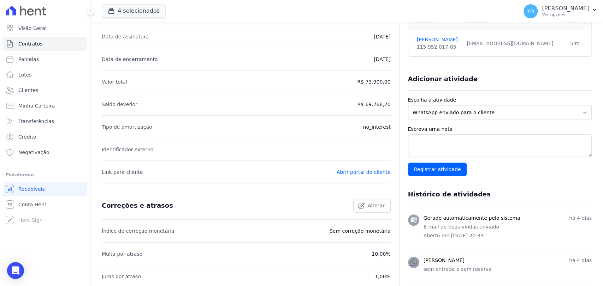
scroll to position [204, 0]
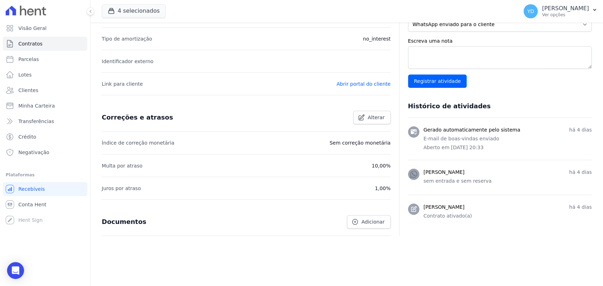
click at [443, 182] on p "sem entrada e sem reserva" at bounding box center [507, 181] width 168 height 7
copy ul "sem entrada e sem reserva"
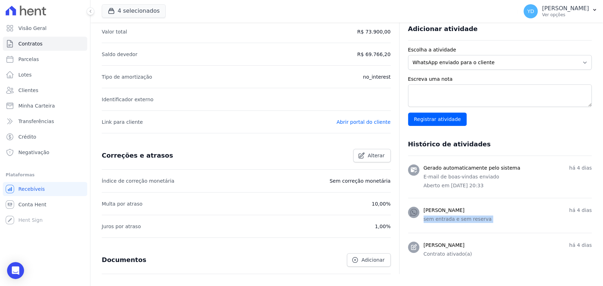
scroll to position [165, 0]
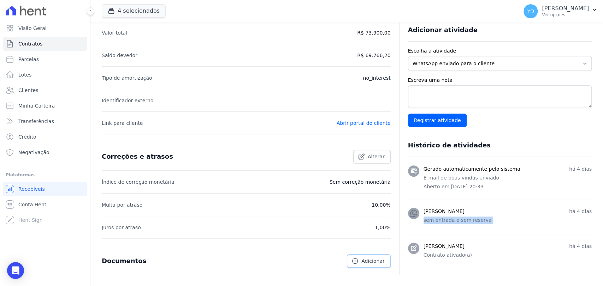
click at [362, 258] on span "Adicionar" at bounding box center [372, 261] width 23 height 7
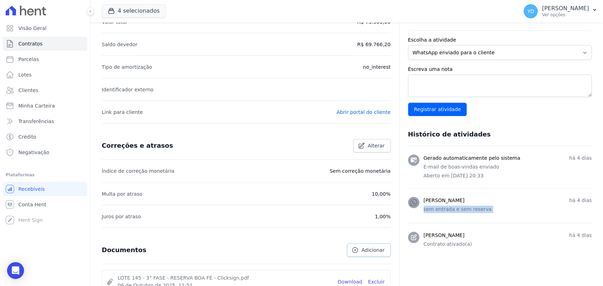
scroll to position [234, 0]
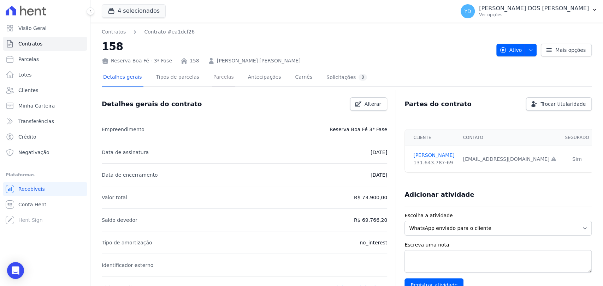
click at [212, 71] on link "Parcelas" at bounding box center [223, 77] width 23 height 19
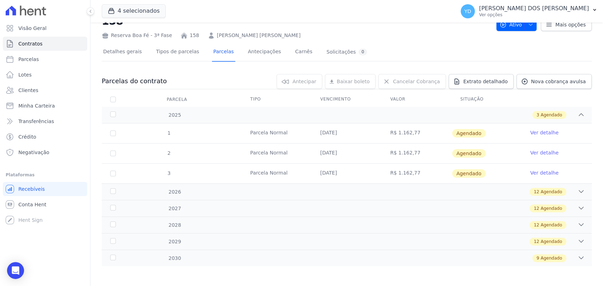
scroll to position [26, 0]
click at [125, 49] on link "Detalhes gerais" at bounding box center [123, 51] width 42 height 19
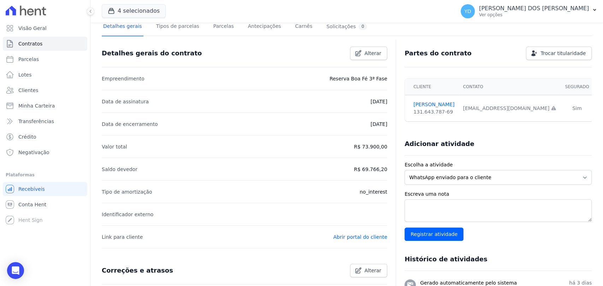
scroll to position [204, 0]
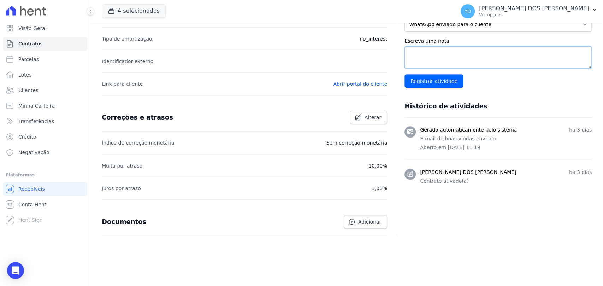
click at [472, 61] on textarea "Escreva uma nota" at bounding box center [497, 57] width 187 height 23
paste textarea "sem entrada e sem reserva"
type textarea "sem entrada e sem reserva"
click at [440, 84] on input "Registrar atividade" at bounding box center [433, 80] width 59 height 13
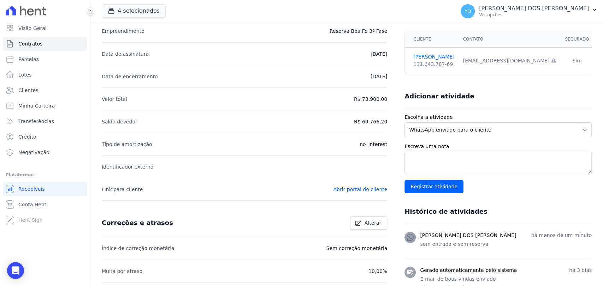
scroll to position [204, 0]
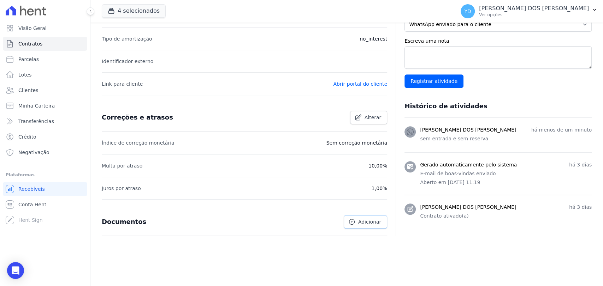
click at [355, 219] on icon at bounding box center [351, 222] width 7 height 7
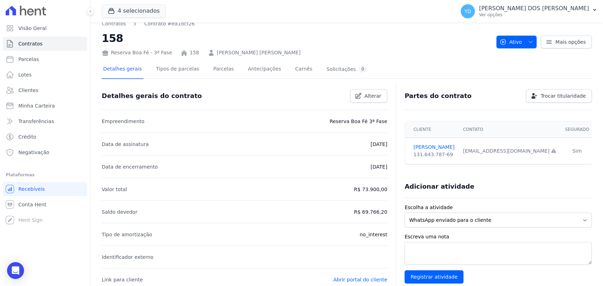
scroll to position [0, 0]
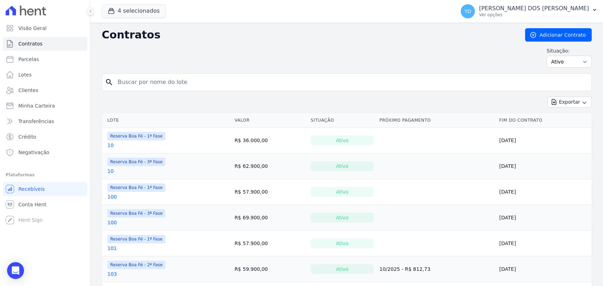
click at [280, 62] on div "Situação: Ativo Todos Pausado Distratado Rascunho Expirado Encerrado" at bounding box center [347, 57] width 490 height 20
click at [547, 36] on link "Adicionar Contrato" at bounding box center [558, 34] width 67 height 13
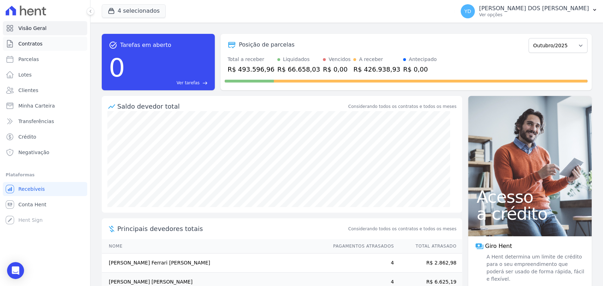
click at [22, 47] on span "Contratos" at bounding box center [30, 43] width 24 height 7
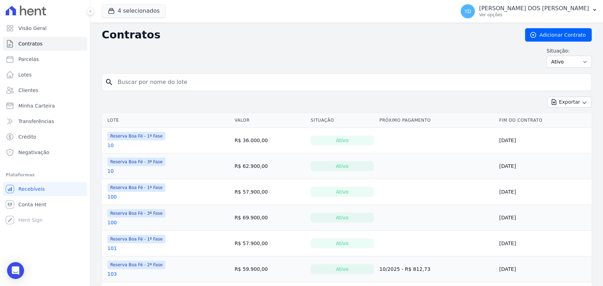
click at [157, 80] on input "search" at bounding box center [350, 82] width 475 height 14
type input "119"
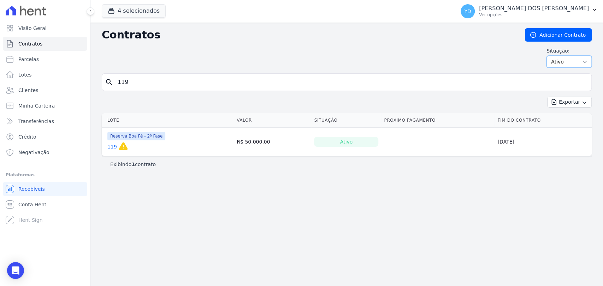
click at [559, 67] on select "Ativo Todos Pausado Distratado Rascunho Expirado Encerrado" at bounding box center [568, 62] width 45 height 12
select select "all"
click at [549, 56] on select "Ativo Todos Pausado Distratado Rascunho Expirado Encerrado" at bounding box center [568, 62] width 45 height 12
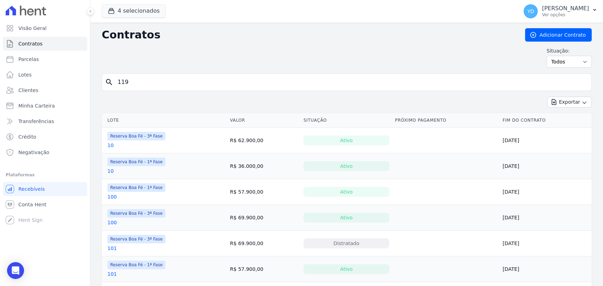
type input "119"
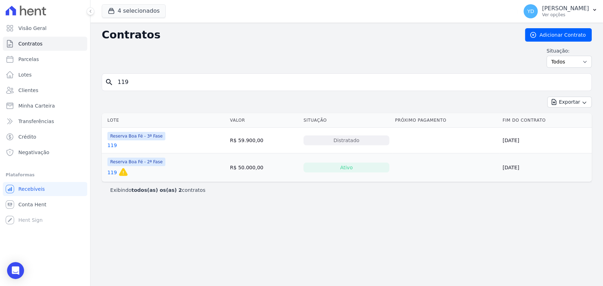
click at [112, 146] on link "119" at bounding box center [112, 145] width 10 height 7
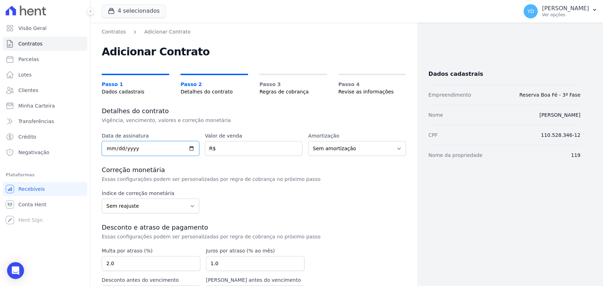
click at [158, 145] on input "date" at bounding box center [150, 148] width 97 height 15
type input "[DATE]"
drag, startPoint x: 234, startPoint y: 150, endPoint x: 322, endPoint y: 10, distance: 165.6
click at [234, 149] on input "number" at bounding box center [253, 148] width 97 height 15
click at [220, 148] on input "56900.00" at bounding box center [253, 148] width 97 height 15
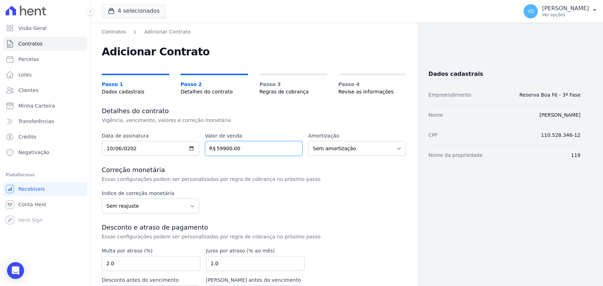
type input "59900.00"
drag, startPoint x: 277, startPoint y: 178, endPoint x: 281, endPoint y: 163, distance: 15.9
click at [277, 178] on p "Essas configurações podem ser personalizadas por regra de cobrança no próximo p…" at bounding box center [220, 179] width 237 height 7
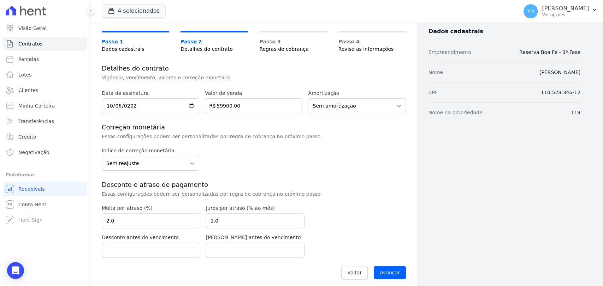
scroll to position [47, 0]
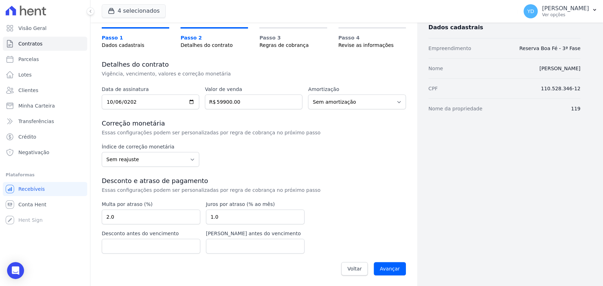
click at [140, 225] on div "Multa por atraso (%) 2.0 Juros por atraso (% ao mês) 1.0 Desconto antes do venc…" at bounding box center [203, 227] width 203 height 53
click at [145, 213] on input "2.0" at bounding box center [151, 217] width 99 height 15
type input "10.00"
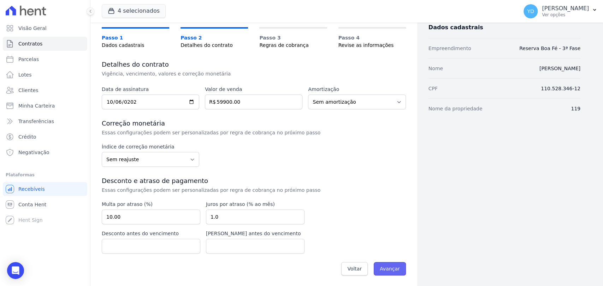
click at [389, 266] on input "Avançar" at bounding box center [390, 268] width 32 height 13
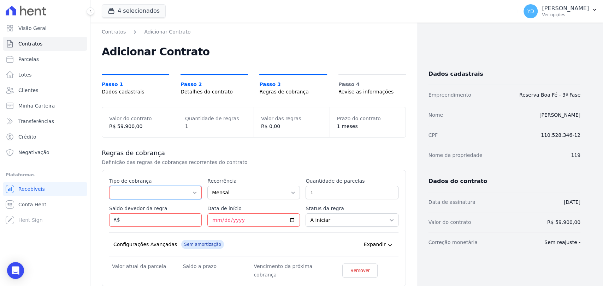
click at [156, 189] on select "Parcela Normal Entrada Sinal Intercalada Chaves Pré-chaves Pós-chaves Impostos …" at bounding box center [155, 192] width 93 height 13
click at [109, 186] on select "Parcela Normal Entrada Sinal Intercalada Chaves Pré-chaves Pós-chaves Impostos …" at bounding box center [155, 192] width 93 height 13
click at [152, 189] on select "Parcela Normal Entrada Sinal Intercalada Chaves Pré-chaves Pós-chaves Impostos …" at bounding box center [155, 192] width 93 height 13
select select "standard"
click at [109, 186] on select "Parcela Normal Entrada Sinal Intercalada Chaves Pré-chaves Pós-chaves Impostos …" at bounding box center [155, 192] width 93 height 13
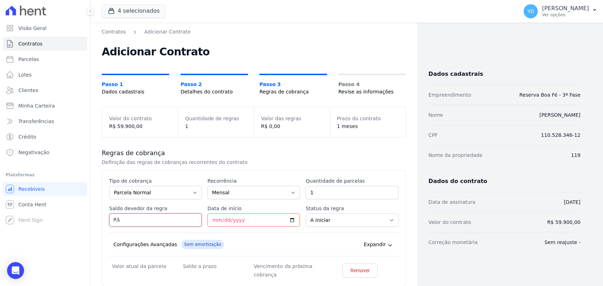
click at [171, 216] on input "Saldo devedor da regra" at bounding box center [155, 220] width 93 height 13
click at [171, 218] on input "Saldo devedor da regra" at bounding box center [155, 220] width 93 height 13
type input "56605.80"
click at [214, 220] on input "Data de início" at bounding box center [253, 220] width 93 height 13
click at [354, 185] on div "Quantidade de parcelas 1" at bounding box center [351, 189] width 93 height 22
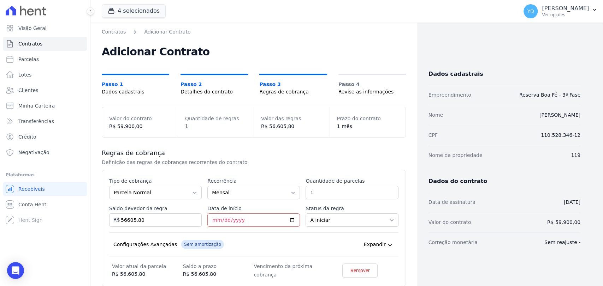
click at [354, 185] on div "Quantidade de parcelas 1" at bounding box center [351, 189] width 93 height 22
click at [352, 190] on input "1" at bounding box center [351, 192] width 93 height 13
type input "60"
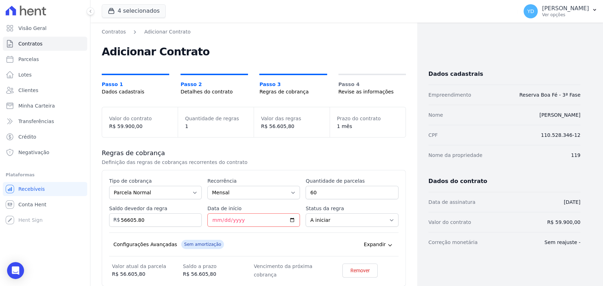
click at [286, 172] on div "Esse tipo de parcela não entra no saldo devedor do contrato. Tipo de cobrança P…" at bounding box center [254, 228] width 304 height 117
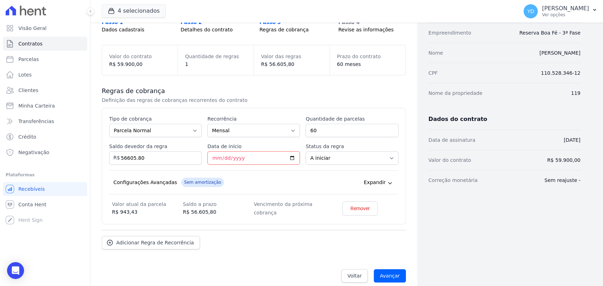
scroll to position [69, 0]
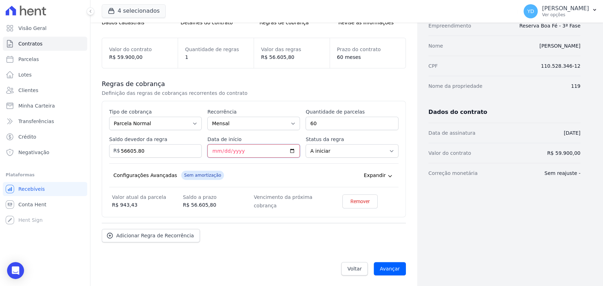
click at [261, 153] on input "Data de início" at bounding box center [253, 150] width 93 height 13
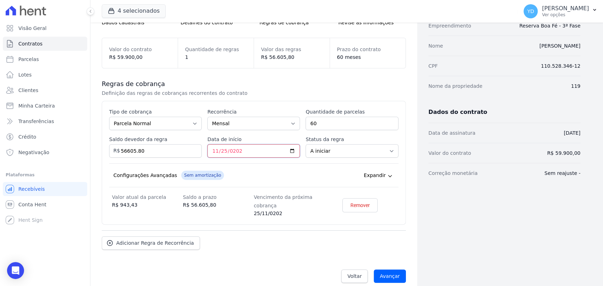
type input "2025-11-25"
click at [258, 97] on div "Regras de cobrança Definição das regras de cobranças recorrentes do contrato Es…" at bounding box center [254, 164] width 304 height 193
click at [393, 270] on input "Avançar" at bounding box center [390, 276] width 32 height 13
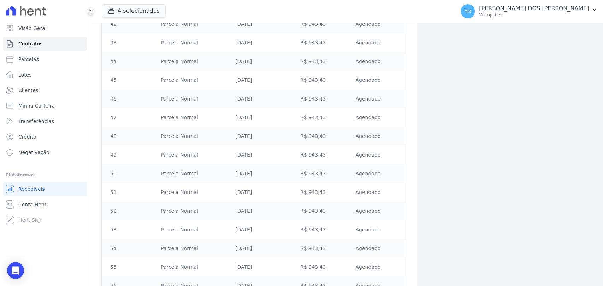
scroll to position [1034, 0]
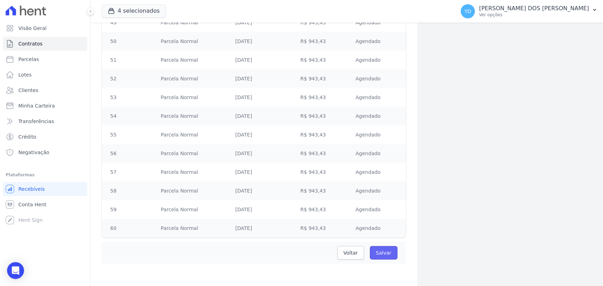
click at [383, 250] on input "Salvar" at bounding box center [384, 252] width 28 height 13
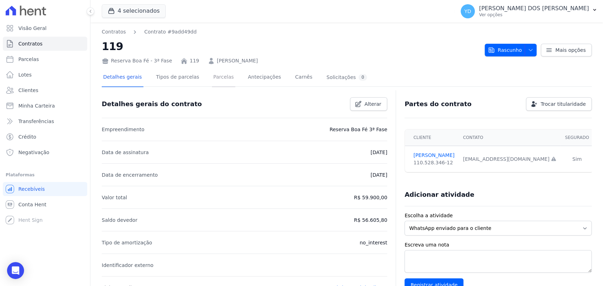
drag, startPoint x: 218, startPoint y: 80, endPoint x: 226, endPoint y: 80, distance: 7.8
click at [218, 80] on link "Parcelas" at bounding box center [223, 77] width 23 height 19
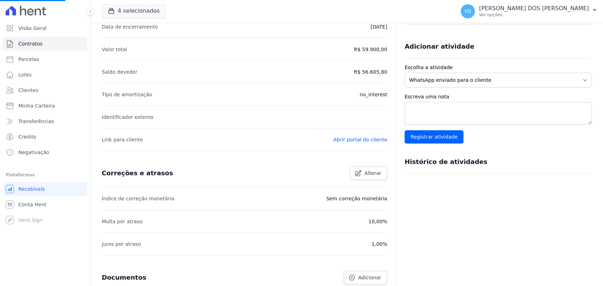
scroll to position [162, 0]
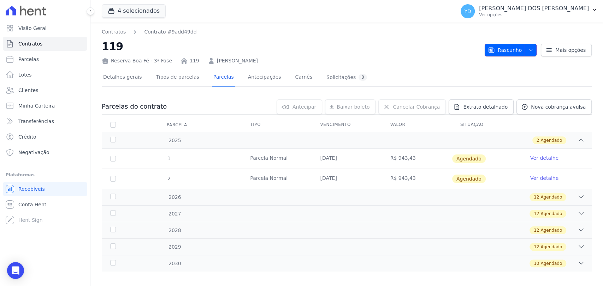
click at [499, 54] on span "Rascunho" at bounding box center [505, 50] width 34 height 13
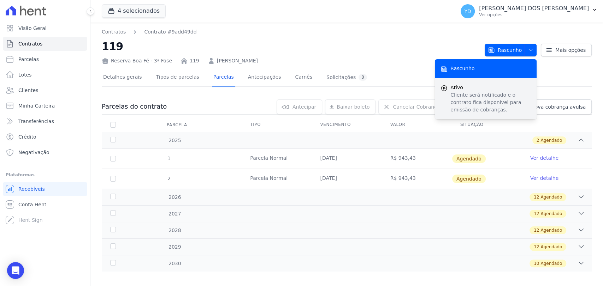
click at [494, 96] on p "Cliente será notificado e o contrato fica disponível para emissão de cobranças." at bounding box center [490, 102] width 80 height 22
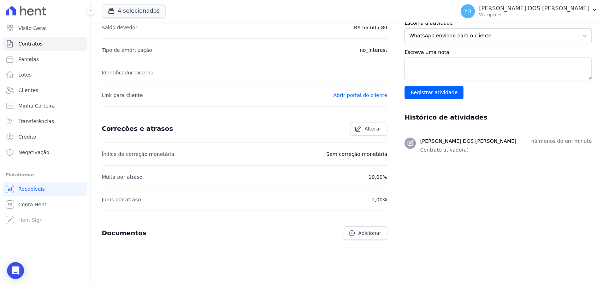
scroll to position [228, 0]
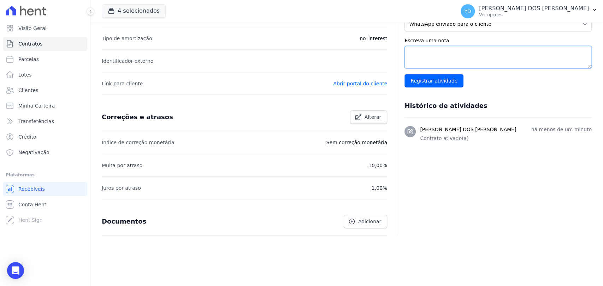
click at [440, 60] on textarea "Escreva uma nota" at bounding box center [497, 57] width 187 height 23
type textarea "Sem entrada e sem reserva"
click at [432, 75] on input "Registrar atividade" at bounding box center [433, 80] width 59 height 13
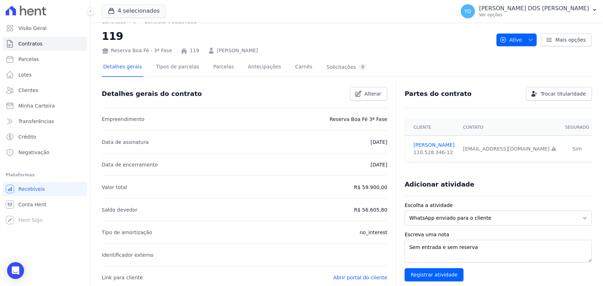
scroll to position [0, 0]
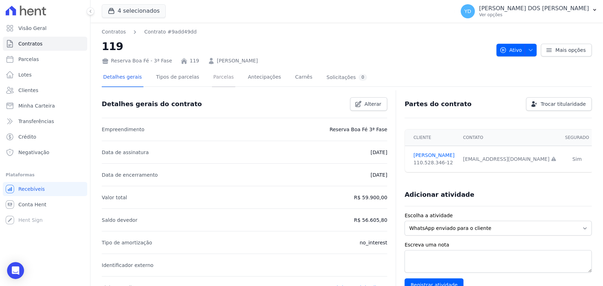
click at [213, 75] on link "Parcelas" at bounding box center [223, 77] width 23 height 19
